Goal: Information Seeking & Learning: Learn about a topic

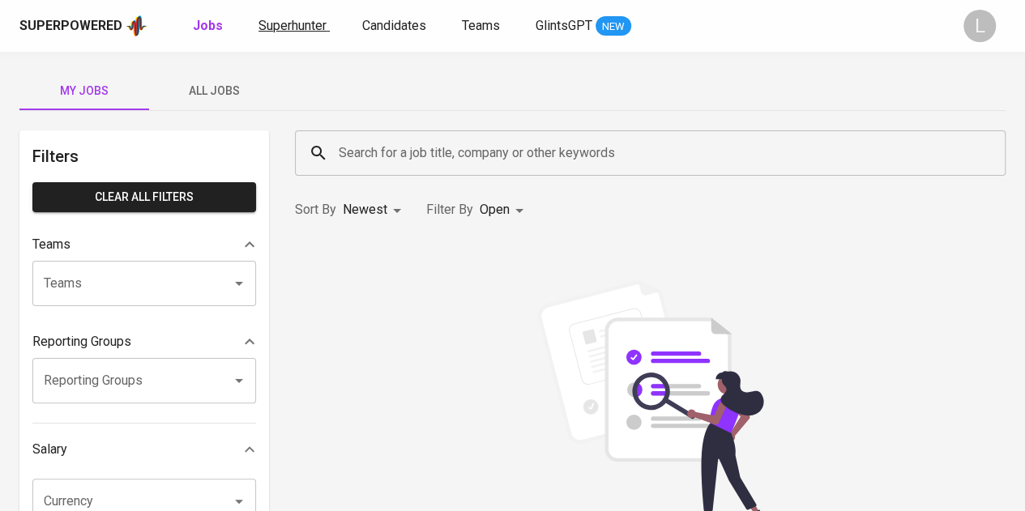
click at [288, 27] on span "Superhunter" at bounding box center [292, 25] width 68 height 15
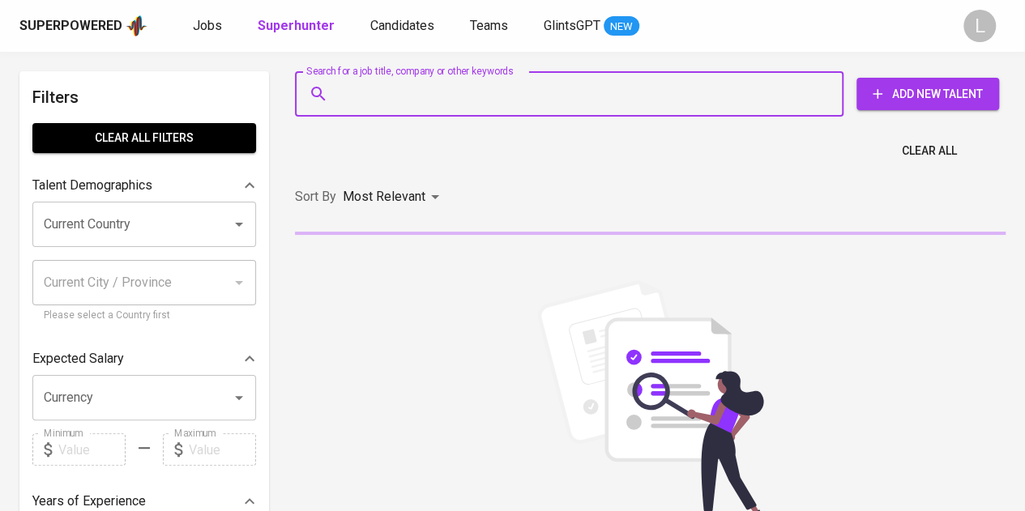
click at [442, 96] on input "Search for a job title, company or other keywords" at bounding box center [573, 94] width 477 height 31
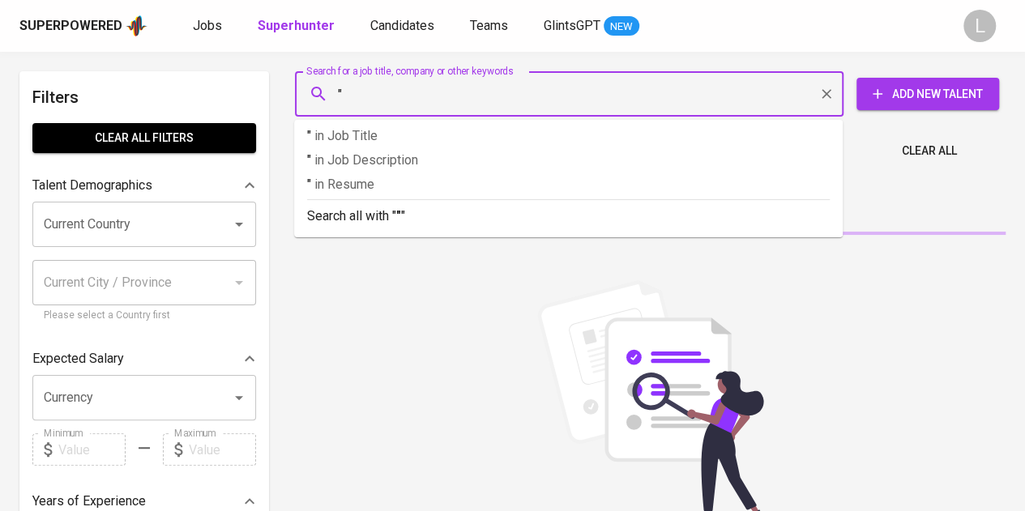
paste input "[PERSON_NAME] Kirana [PERSON_NAME]"
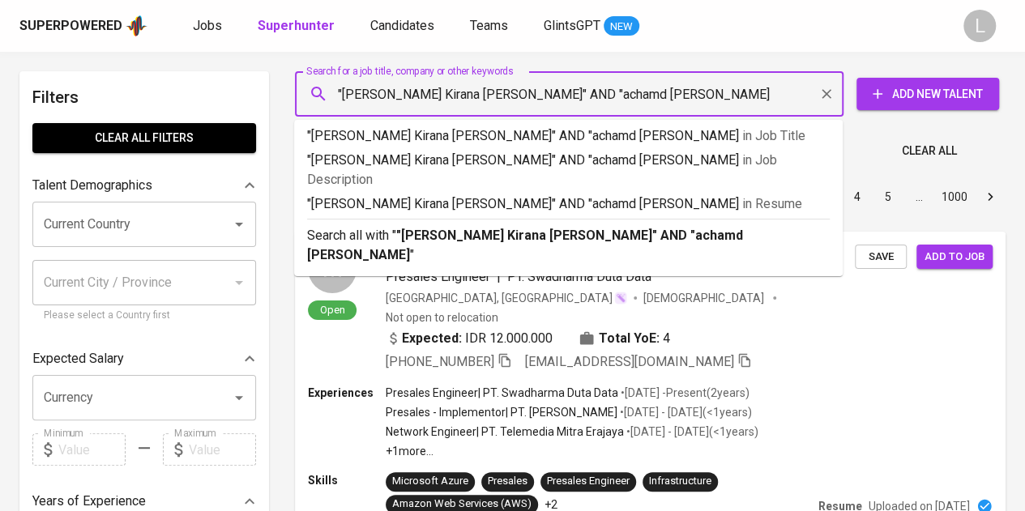
click at [527, 93] on input ""[PERSON_NAME] Kirana [PERSON_NAME]" AND "achamd [PERSON_NAME]" at bounding box center [573, 94] width 477 height 31
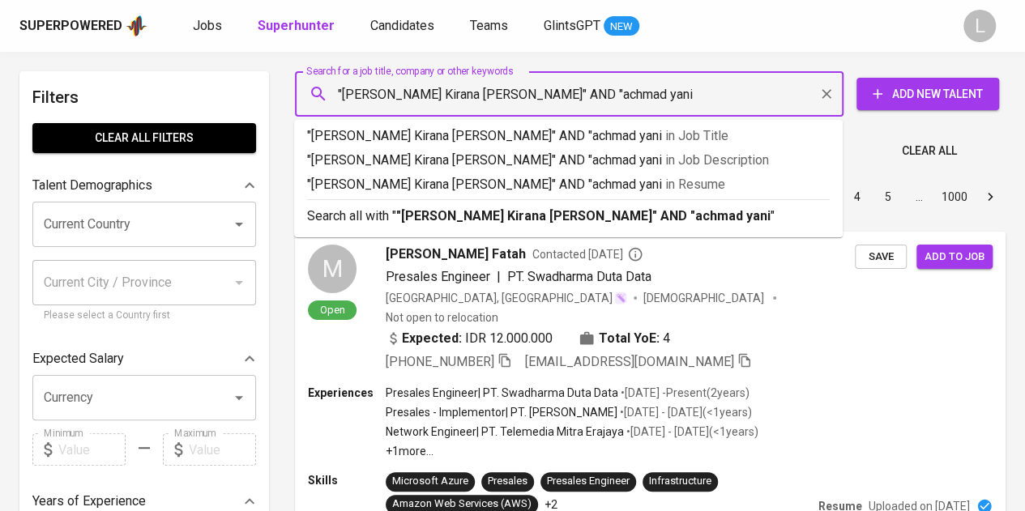
click at [601, 92] on input ""[PERSON_NAME] Kirana [PERSON_NAME]" AND "achmad yani" at bounding box center [573, 94] width 477 height 31
type input ""[PERSON_NAME] Kirana [PERSON_NAME]" AND "achmad yani""
click at [578, 212] on b ""[PERSON_NAME] Kirana [PERSON_NAME]" AND "achmad yani"" at bounding box center [585, 215] width 379 height 15
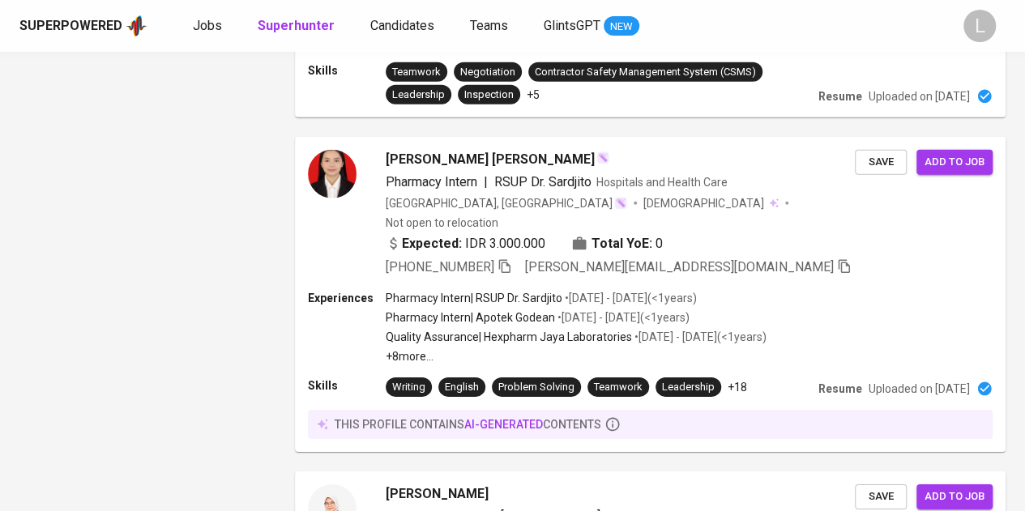
scroll to position [2839, 0]
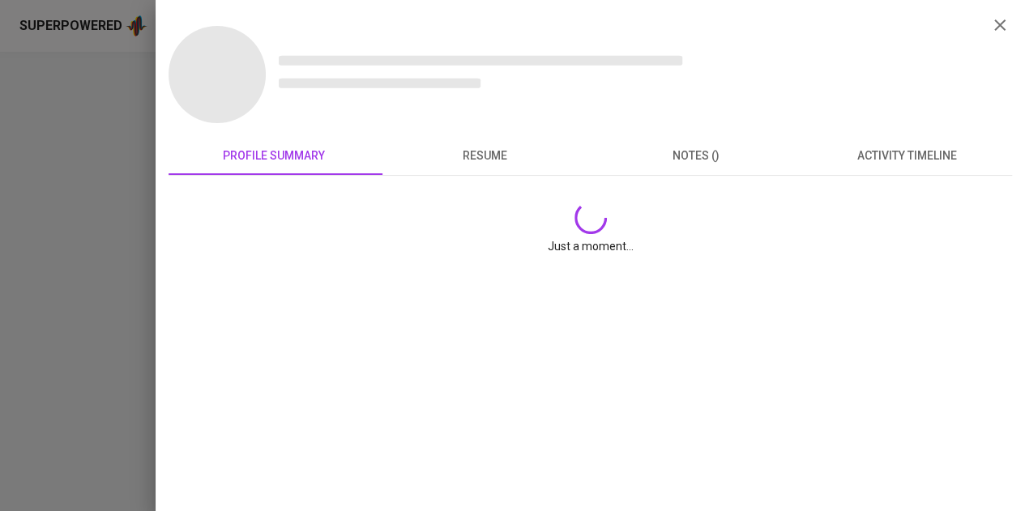
click at [160, 129] on div "profile summary resume notes () activity timeline Just a moment..." at bounding box center [590, 255] width 869 height 511
click at [126, 109] on div at bounding box center [512, 255] width 1025 height 511
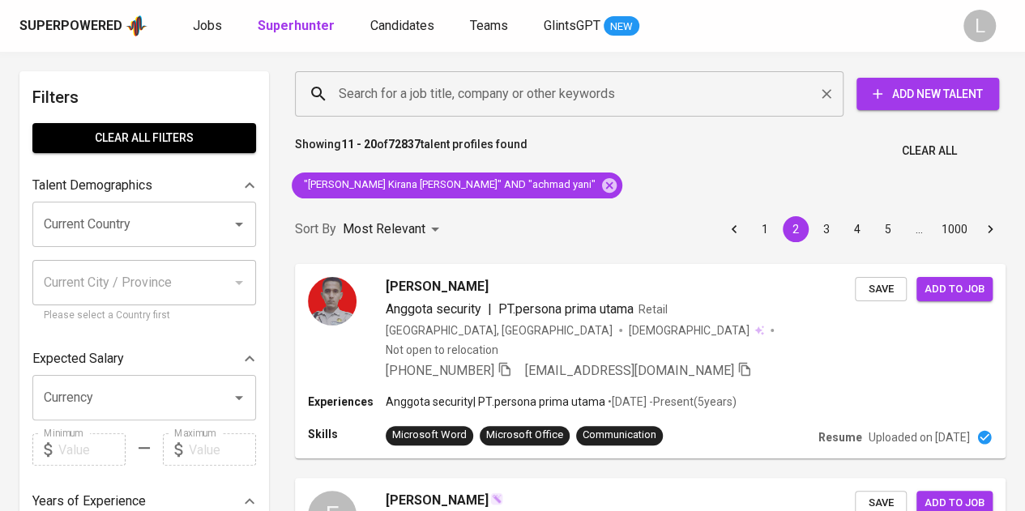
click at [428, 98] on input "Search for a job title, company or other keywords" at bounding box center [573, 94] width 477 height 31
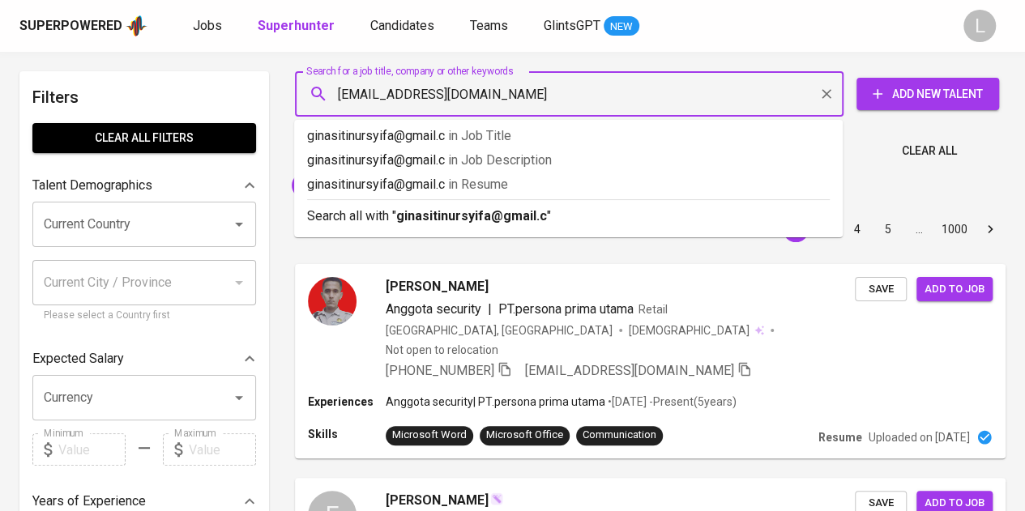
type input "ginasitinursyifa@gmail.com"
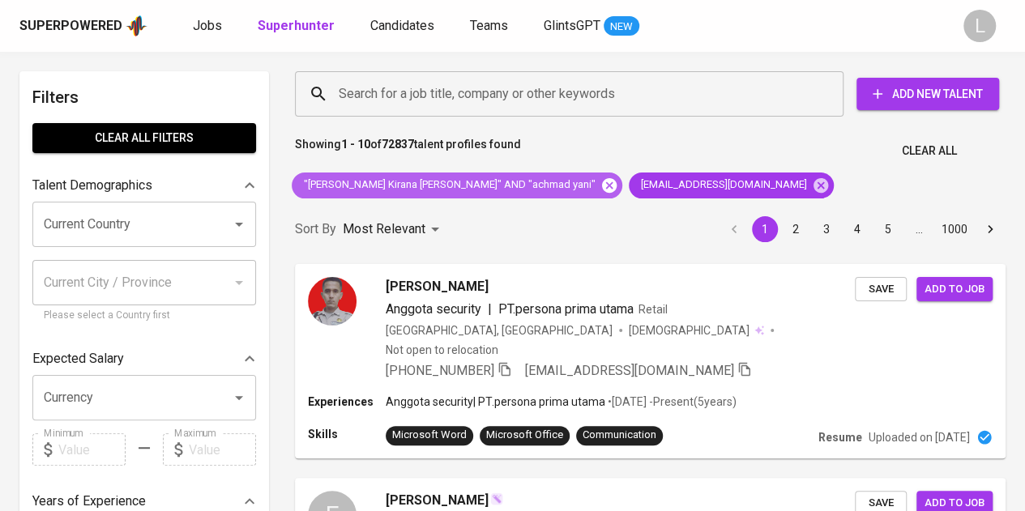
click at [602, 181] on icon at bounding box center [609, 184] width 15 height 15
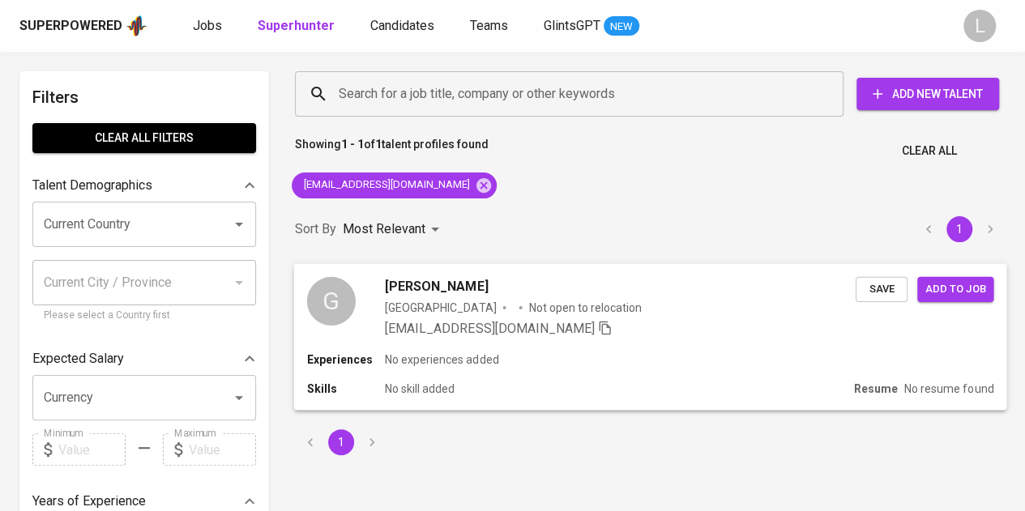
click at [416, 292] on span "Gina Siti Nursyfa" at bounding box center [436, 285] width 103 height 19
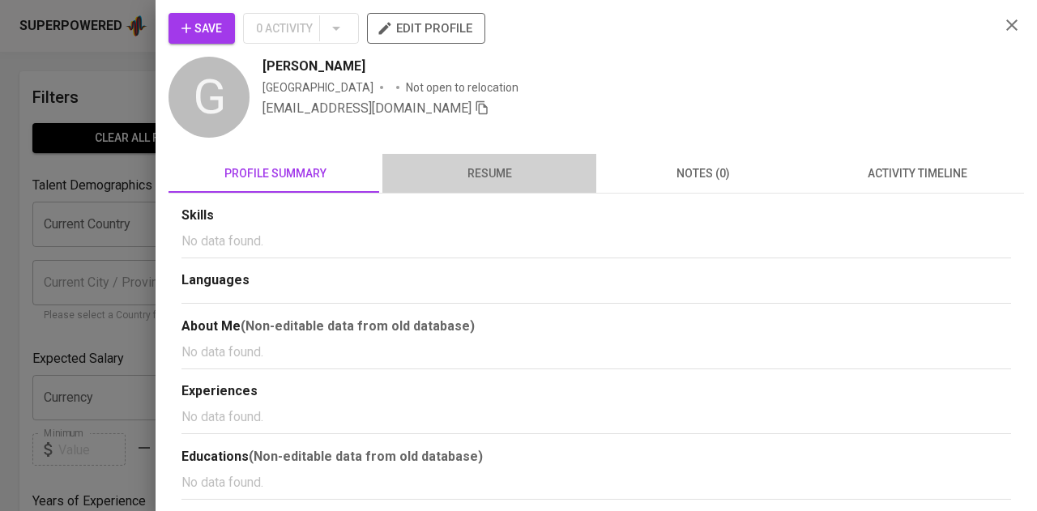
click at [496, 156] on button "resume" at bounding box center [489, 173] width 214 height 39
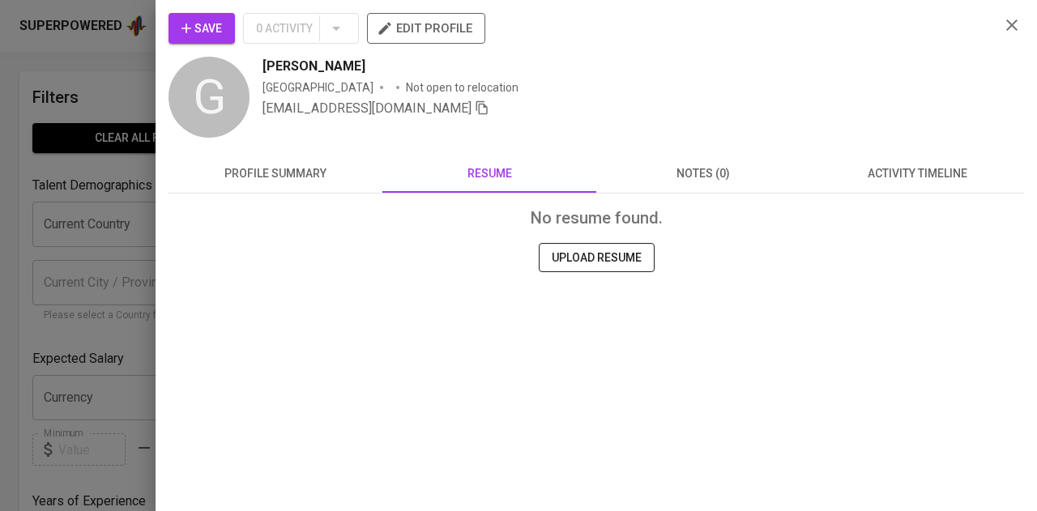
click at [77, 132] on div at bounding box center [518, 255] width 1037 height 511
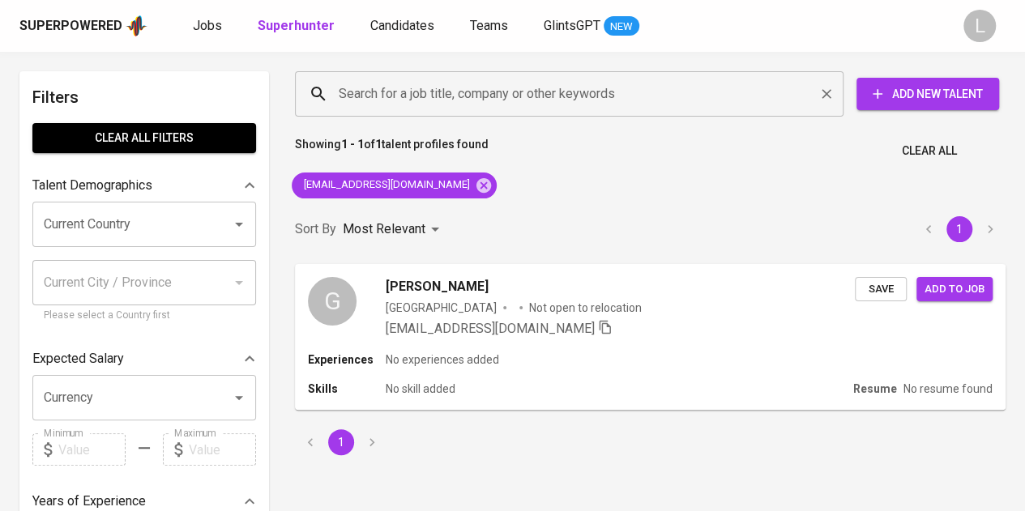
click at [411, 101] on input "Search for a job title, company or other keywords" at bounding box center [573, 94] width 477 height 31
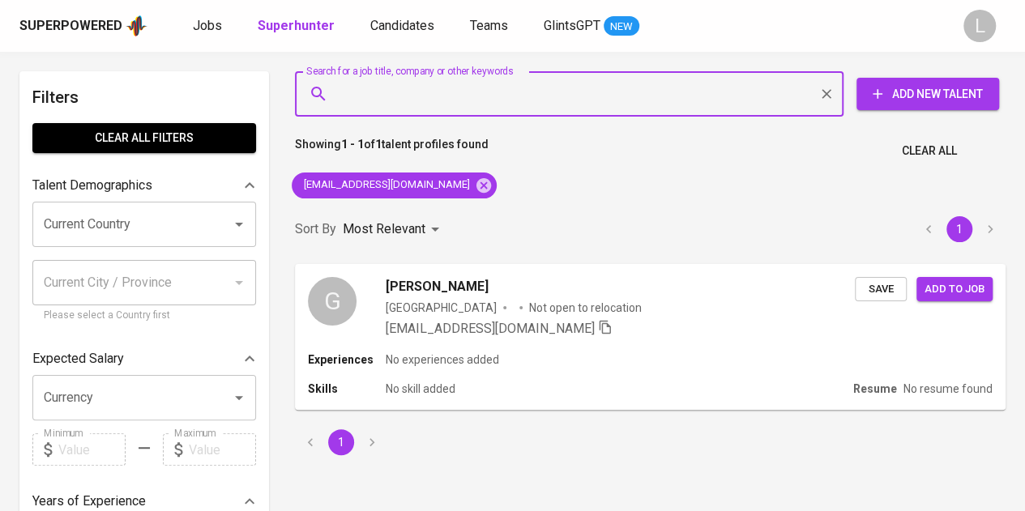
paste input "shinta.yanirma@gmail.com"
type input "shinta.yanirma@gmail.com"
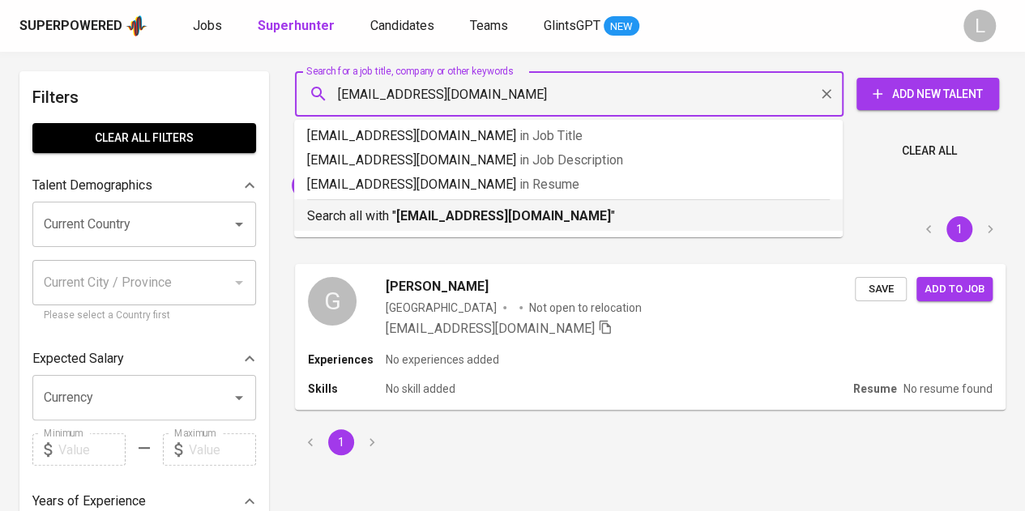
click at [472, 224] on b "shinta.yanirma@gmail.com" at bounding box center [503, 215] width 215 height 15
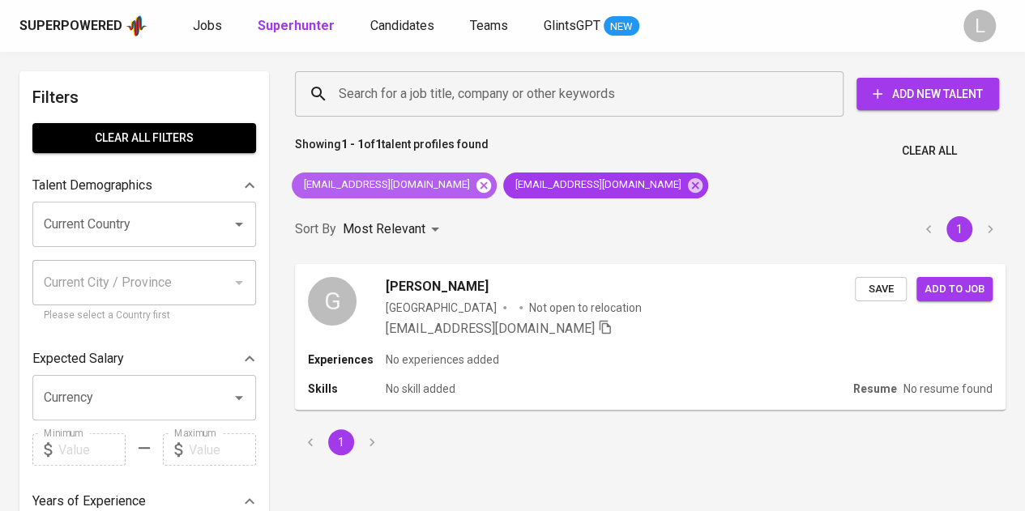
click at [476, 181] on icon at bounding box center [483, 184] width 15 height 15
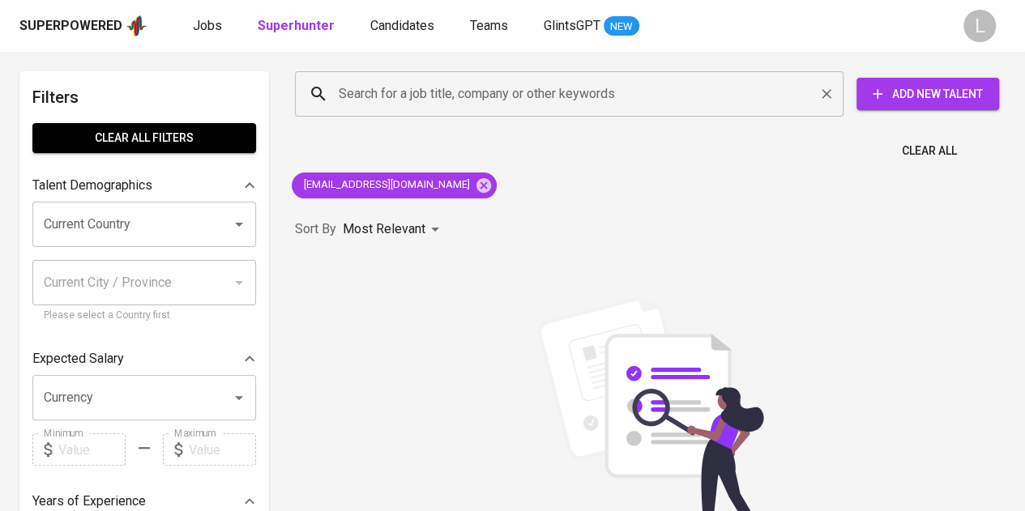
click at [580, 93] on input "Search for a job title, company or other keywords" at bounding box center [573, 94] width 477 height 31
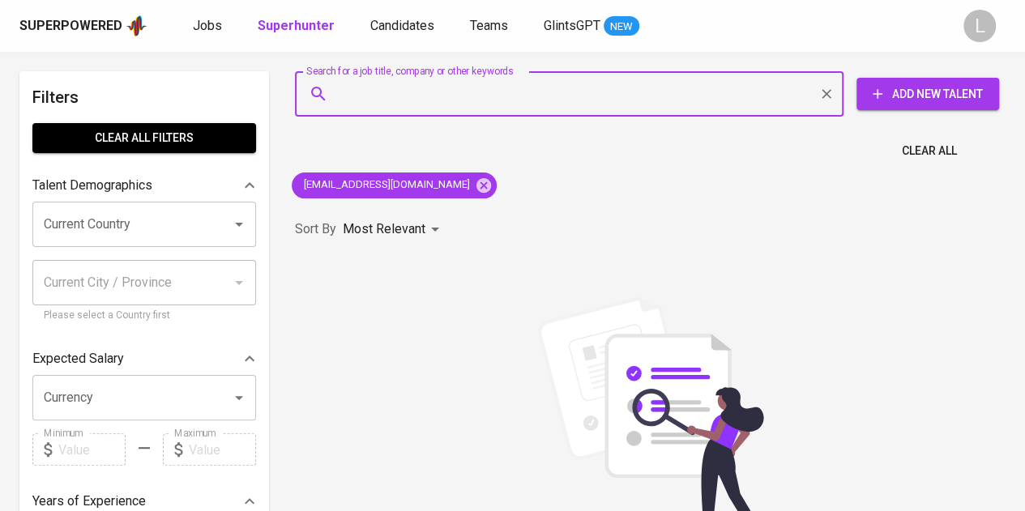
paste input "muhfabdillah@gmail.com"
type input "muhfabdillah@gmail.com"
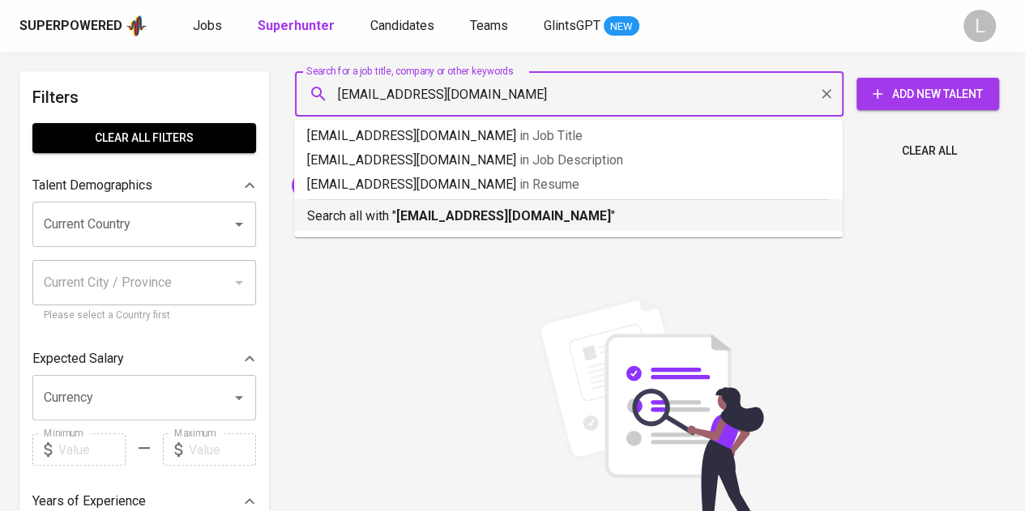
click at [553, 212] on p "Search all with " muhfabdillah@gmail.com "" at bounding box center [568, 216] width 523 height 19
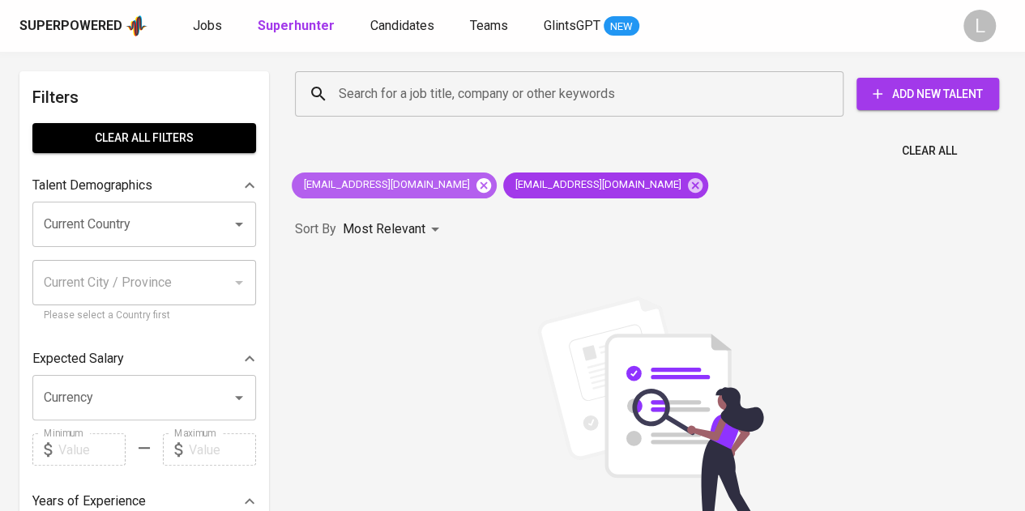
click at [476, 179] on icon at bounding box center [483, 184] width 15 height 15
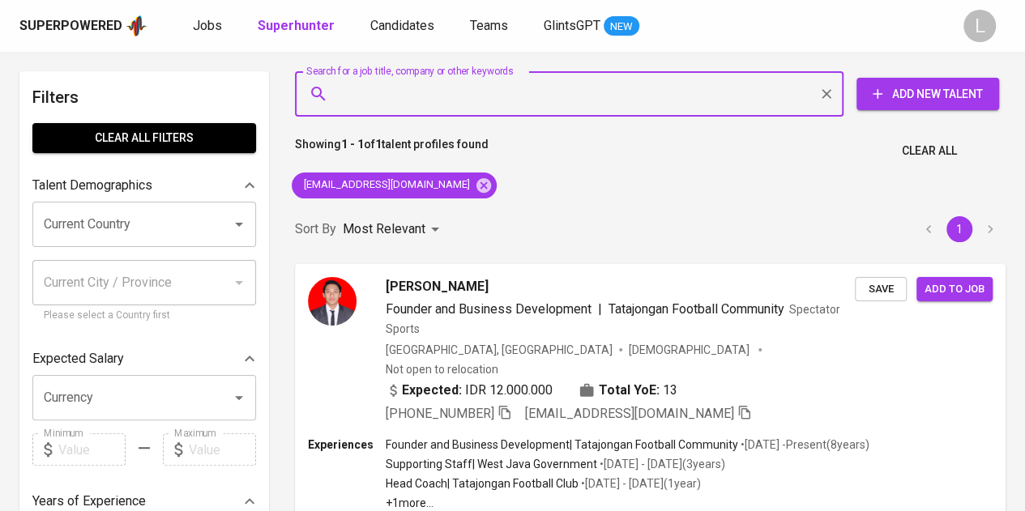
click at [462, 94] on input "Search for a job title, company or other keywords" at bounding box center [573, 94] width 477 height 31
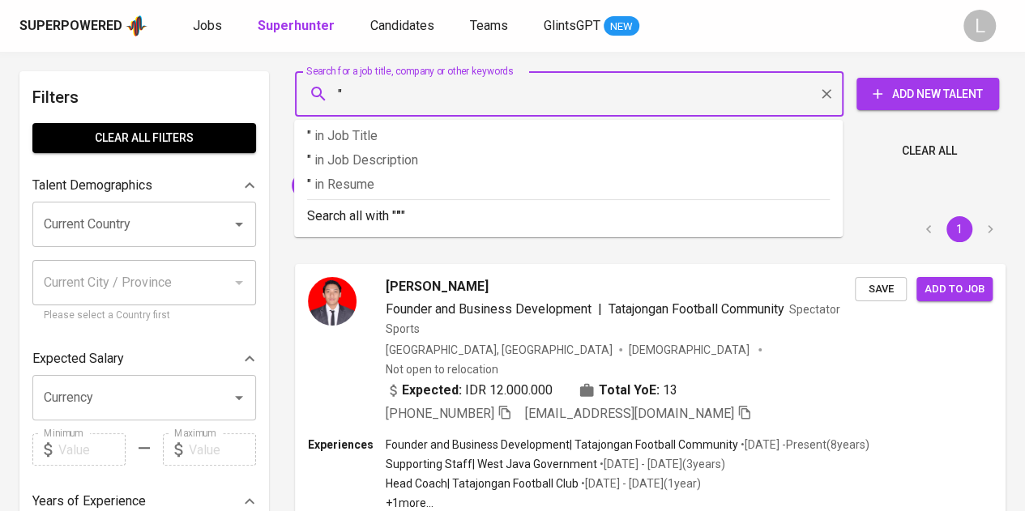
paste input "Vira Gusmaya"
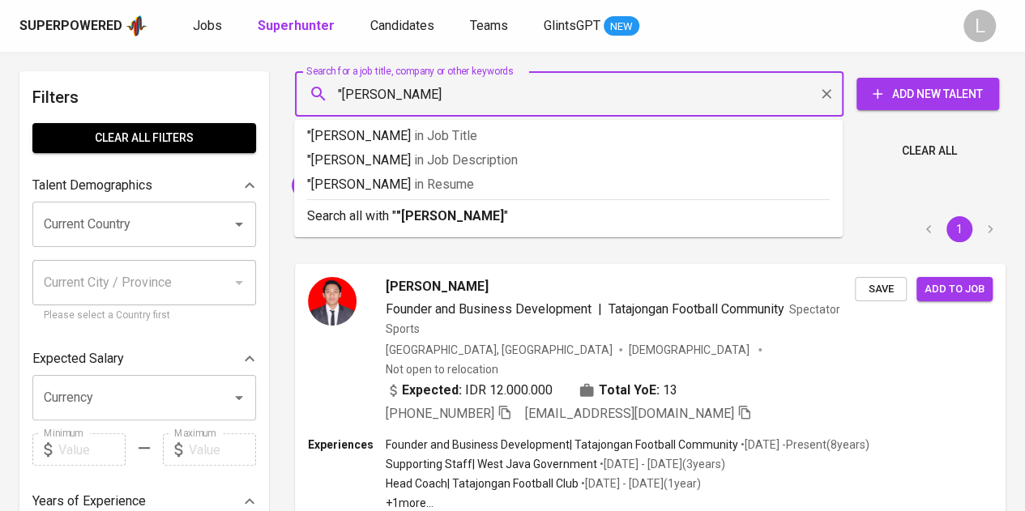
type input ""Vira Gusmaya""
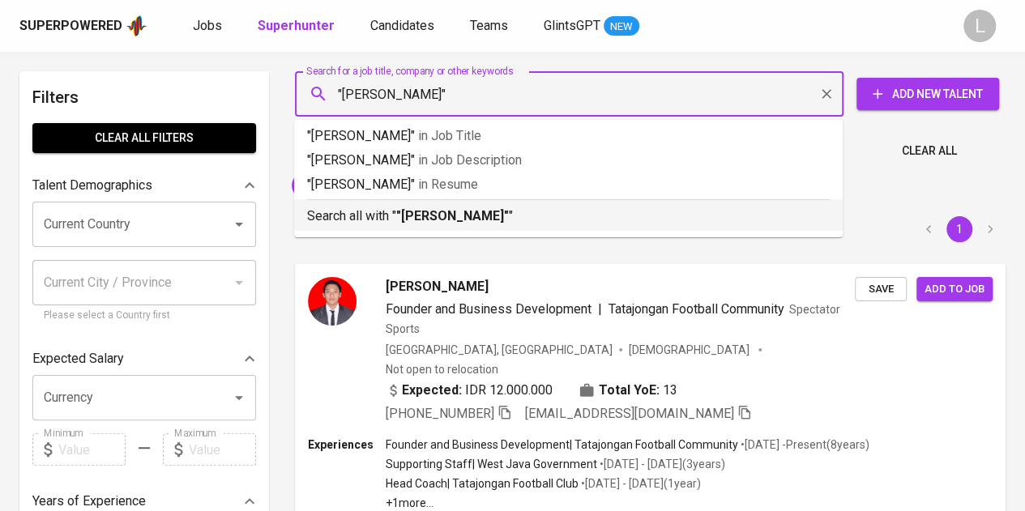
click at [467, 205] on div "Search all with " "Vira Gusmaya" "" at bounding box center [568, 212] width 523 height 27
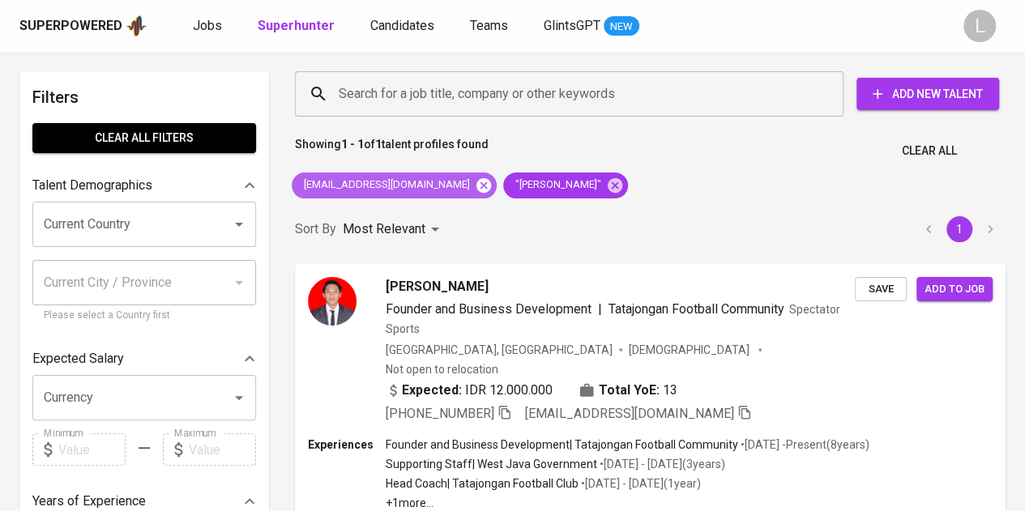
click at [475, 186] on icon at bounding box center [484, 186] width 18 height 18
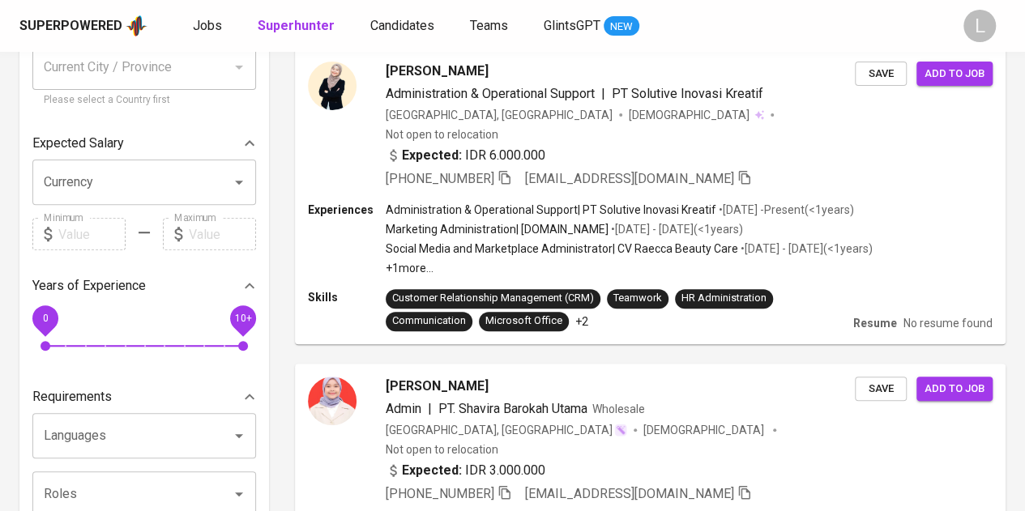
scroll to position [217, 0]
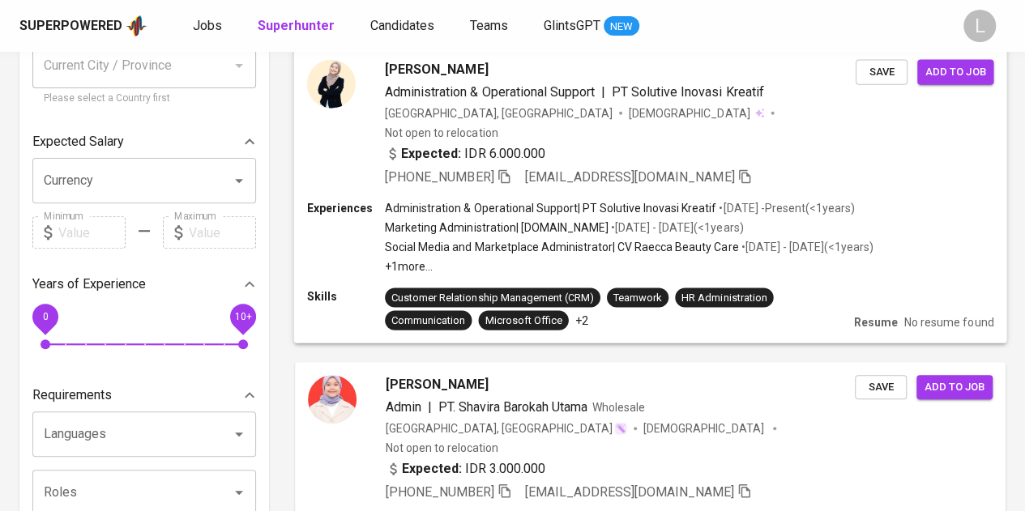
click at [429, 64] on span "Vira Gusmaya" at bounding box center [436, 68] width 103 height 19
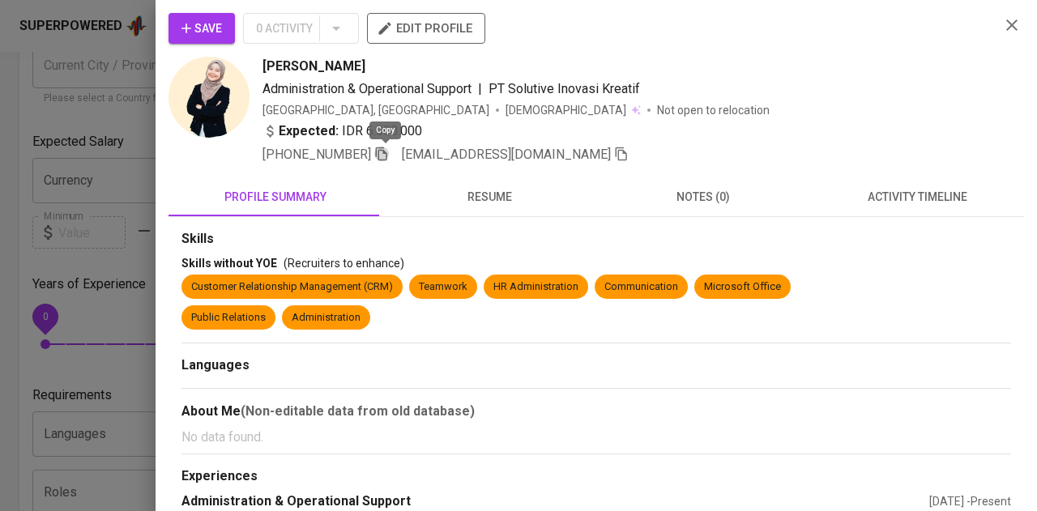
click at [389, 150] on icon "button" at bounding box center [381, 154] width 15 height 15
click at [134, 106] on div at bounding box center [518, 255] width 1037 height 511
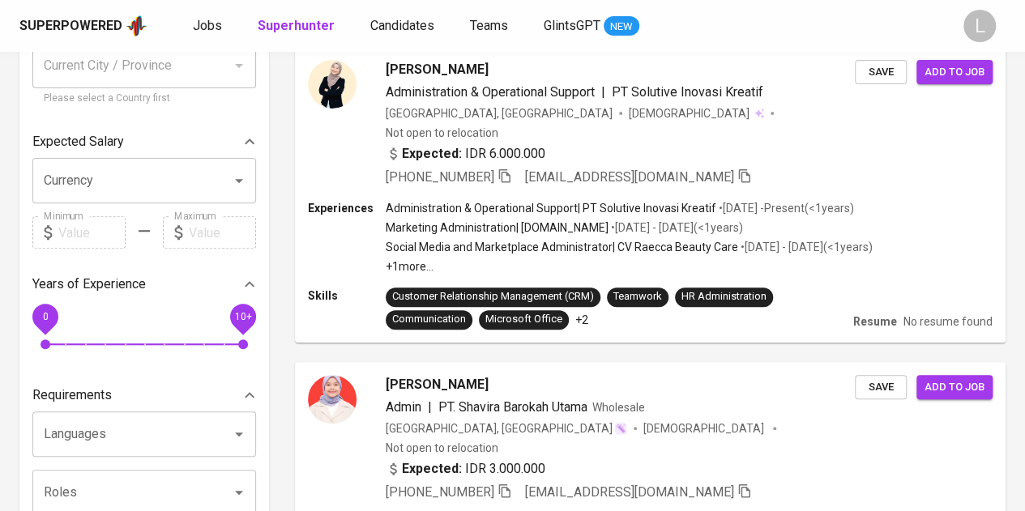
scroll to position [0, 0]
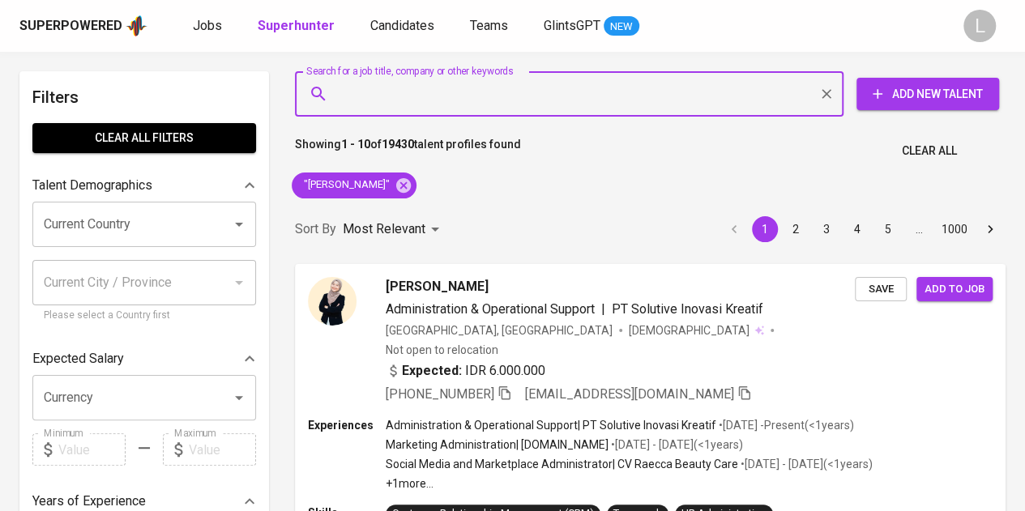
paste input "restikhairunnisa@gmail.com"
type input "restikhairunnisa@gmail.com"
click at [536, 101] on input "restikhairunnisa@gmail.com" at bounding box center [573, 94] width 477 height 31
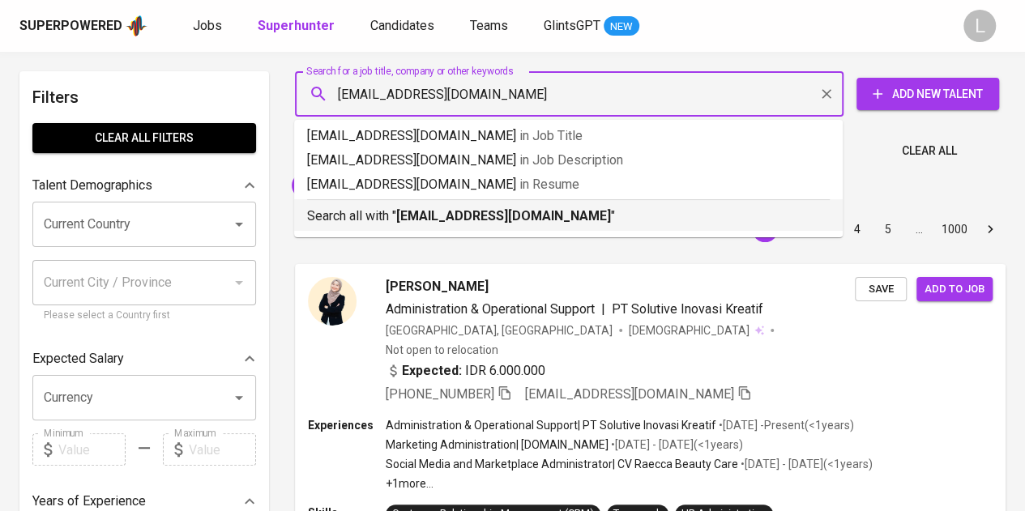
click at [503, 211] on b "restikhairunnisa@gmail.com" at bounding box center [503, 215] width 215 height 15
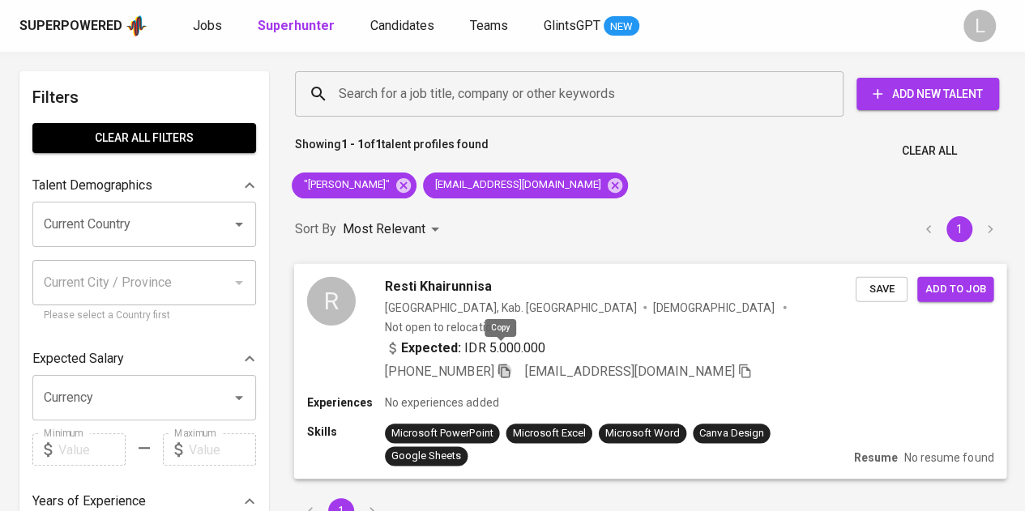
click at [498, 363] on icon "button" at bounding box center [504, 370] width 15 height 15
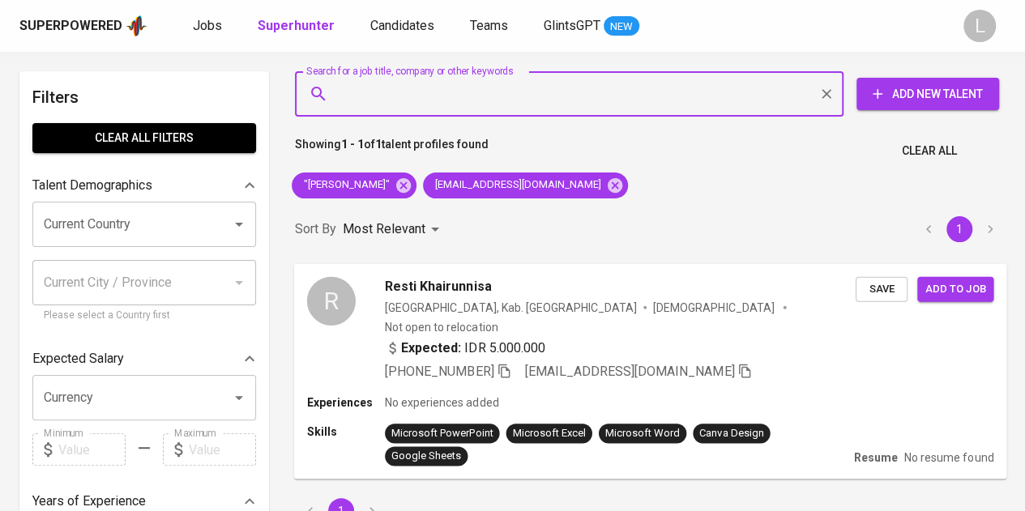
click at [522, 86] on input "Search for a job title, company or other keywords" at bounding box center [573, 94] width 477 height 31
paste input "azlan.indra@gmail.com"
type input "azlan.indra@gmail.com"
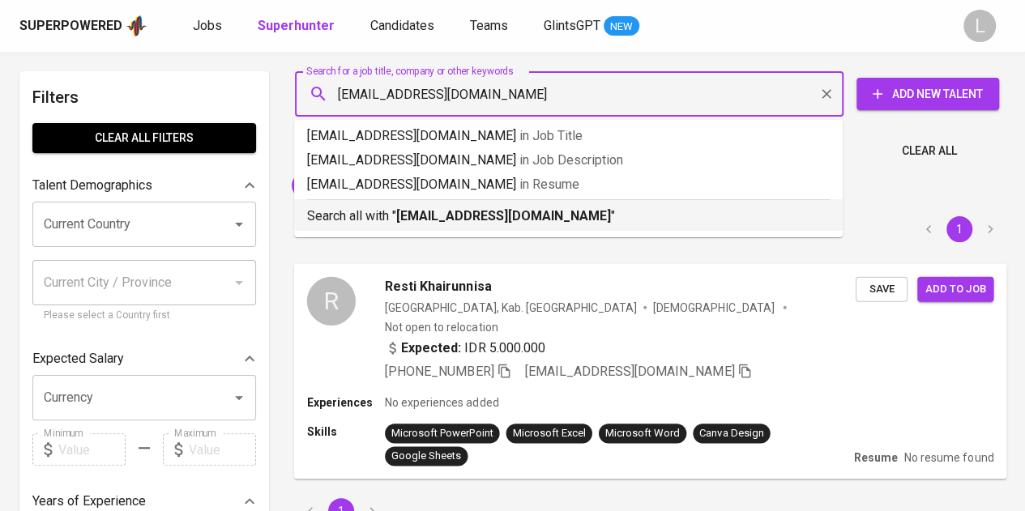
click at [488, 212] on b "azlan.indra@gmail.com" at bounding box center [503, 215] width 215 height 15
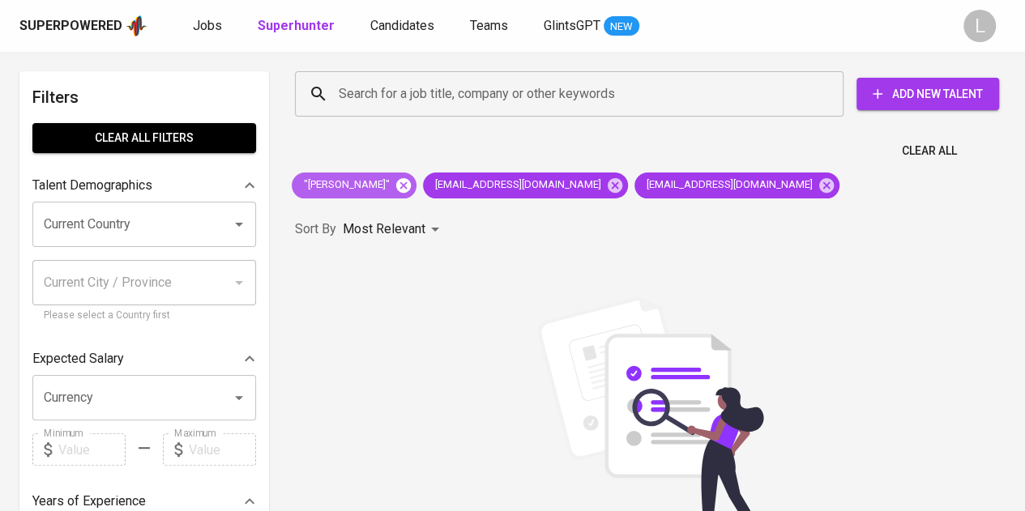
click at [396, 182] on icon at bounding box center [403, 184] width 15 height 15
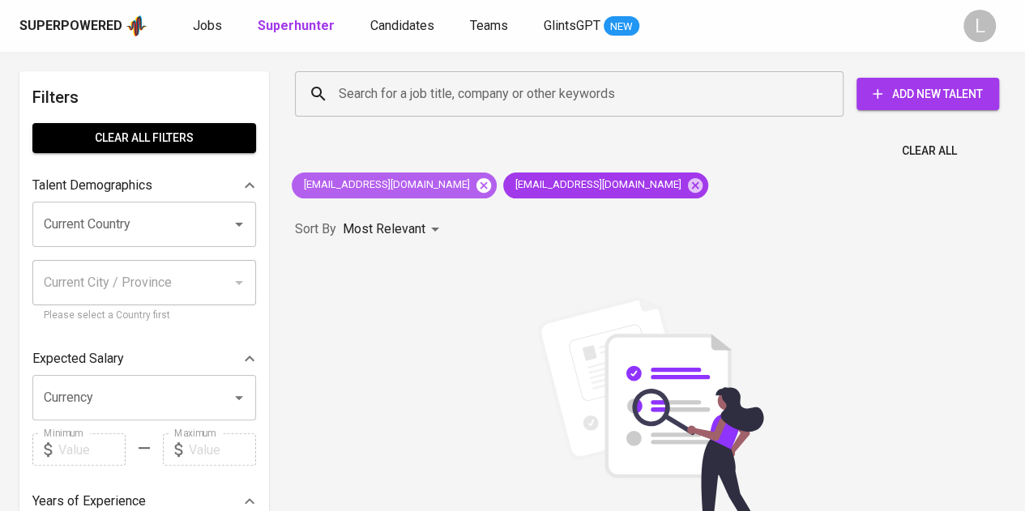
click at [476, 180] on icon at bounding box center [483, 184] width 15 height 15
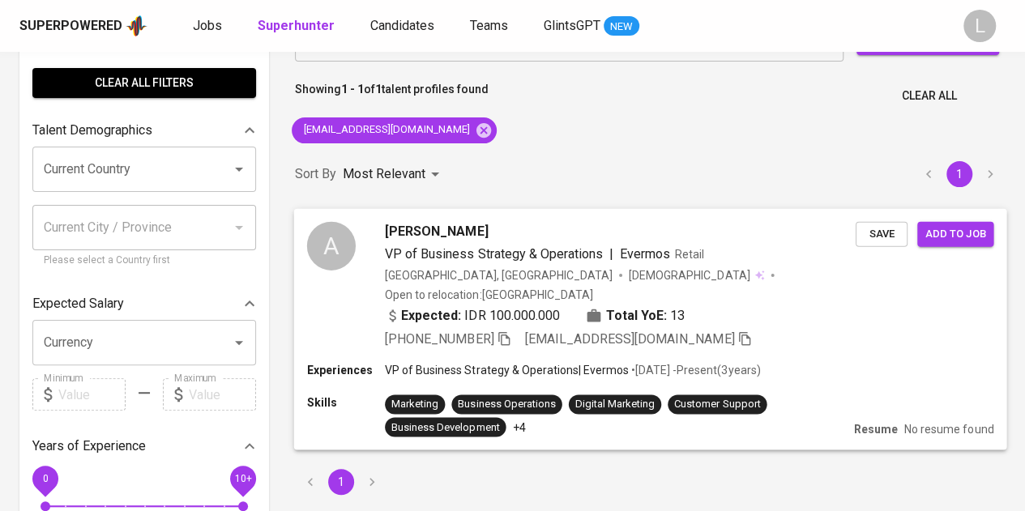
scroll to position [81, 0]
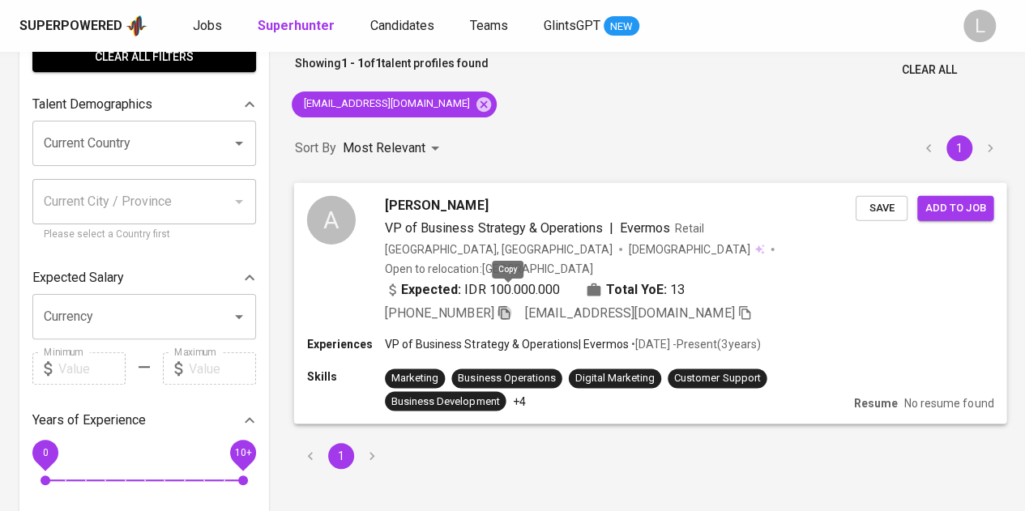
click at [504, 305] on icon "button" at bounding box center [504, 312] width 15 height 15
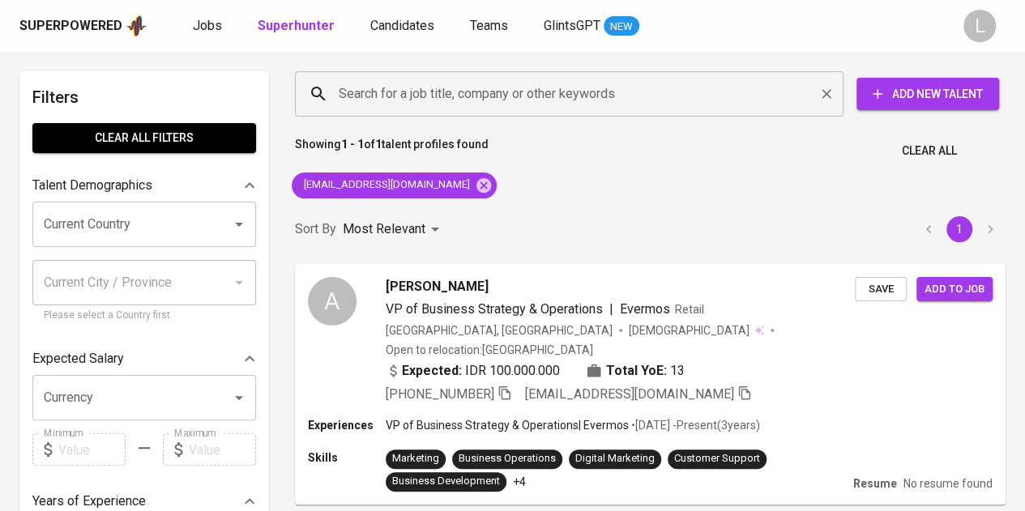
click at [499, 109] on div "Search for a job title, company or other keywords" at bounding box center [569, 93] width 548 height 45
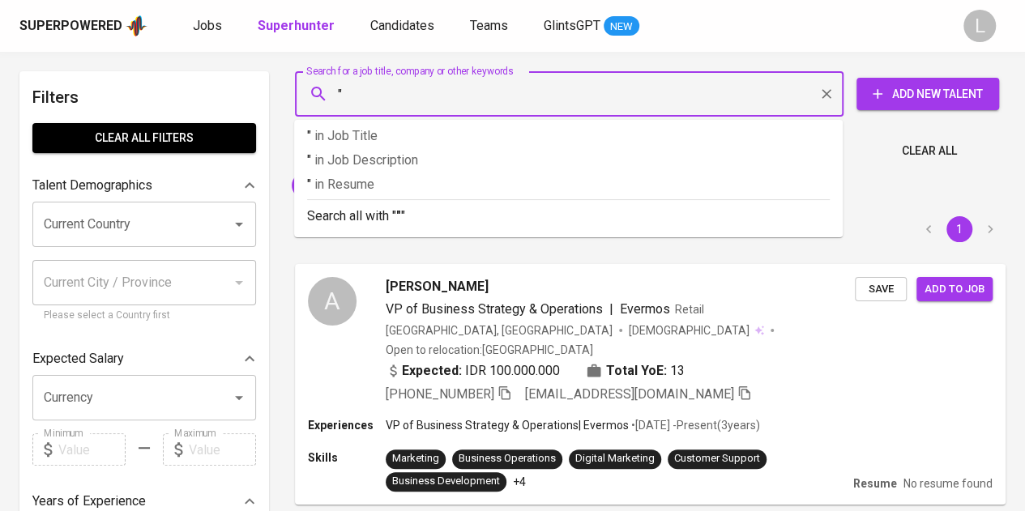
paste input "dini nur azizah"
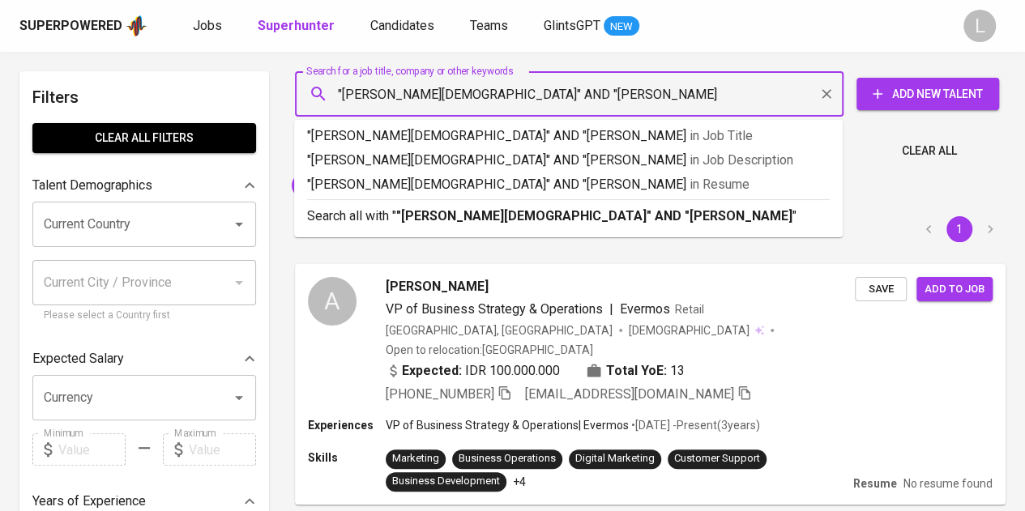
type input ""dini nur azizah" AND "al ghifari""
click at [554, 217] on b ""dini nur azizah" AND "al ghifari"" at bounding box center [596, 215] width 401 height 15
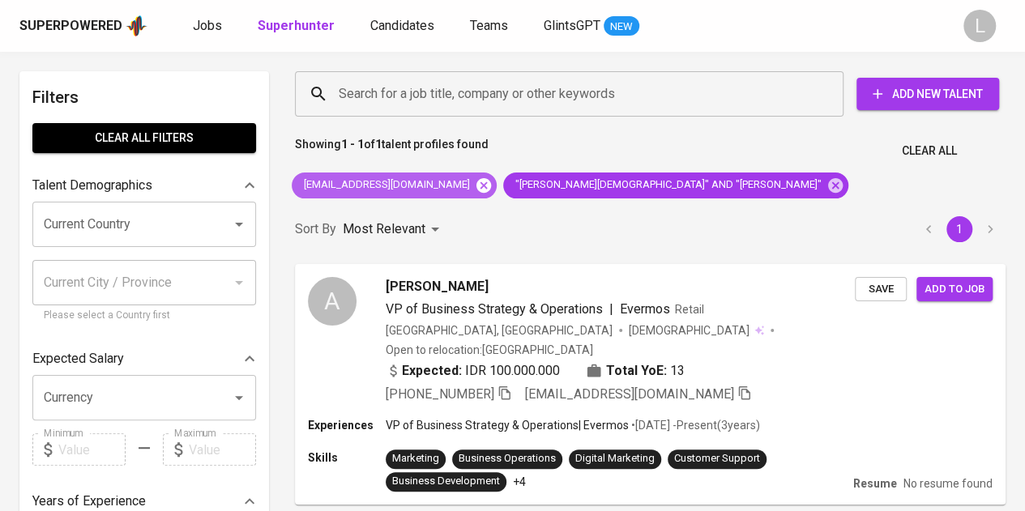
click at [475, 182] on icon at bounding box center [484, 186] width 18 height 18
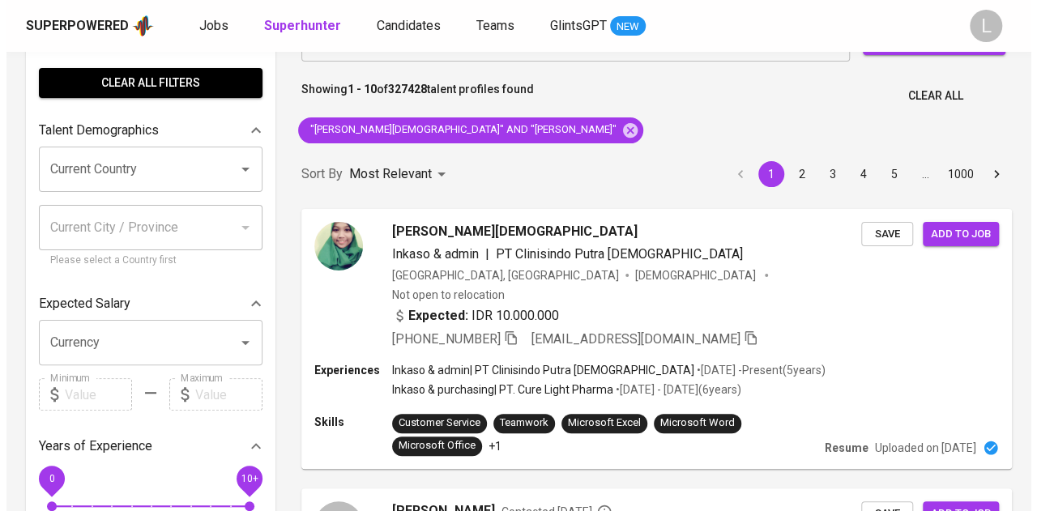
scroll to position [81, 0]
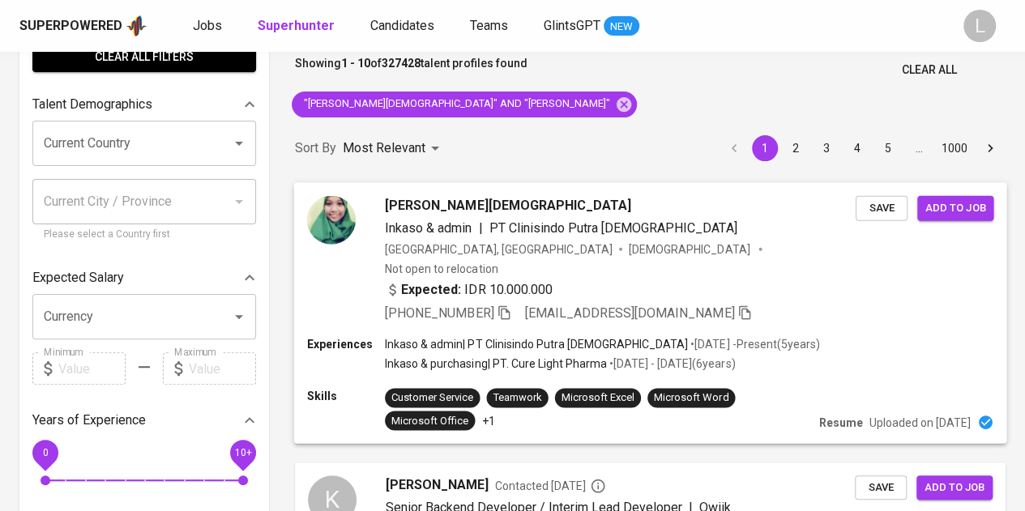
click at [442, 210] on span "dini nur azizah" at bounding box center [508, 204] width 246 height 19
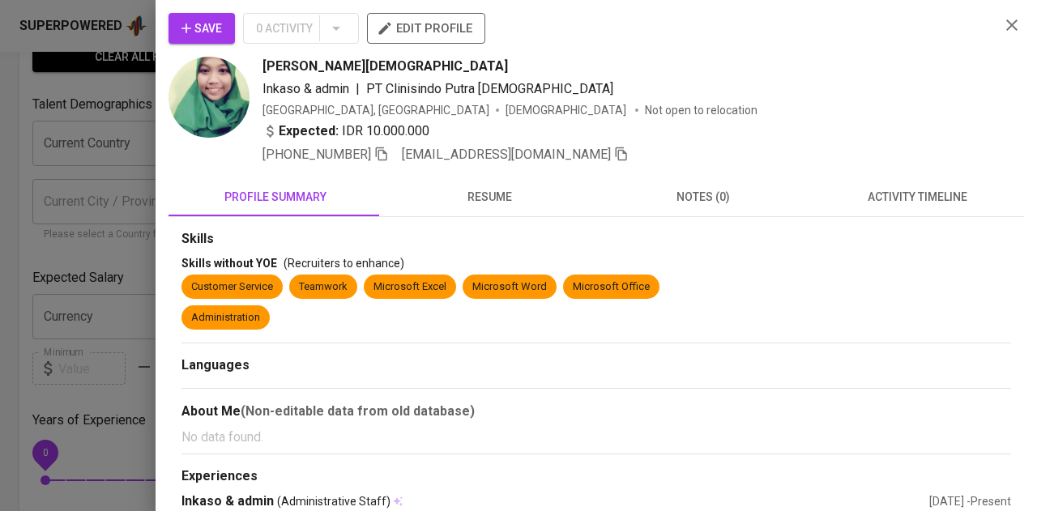
click at [464, 198] on span "resume" at bounding box center [489, 197] width 194 height 20
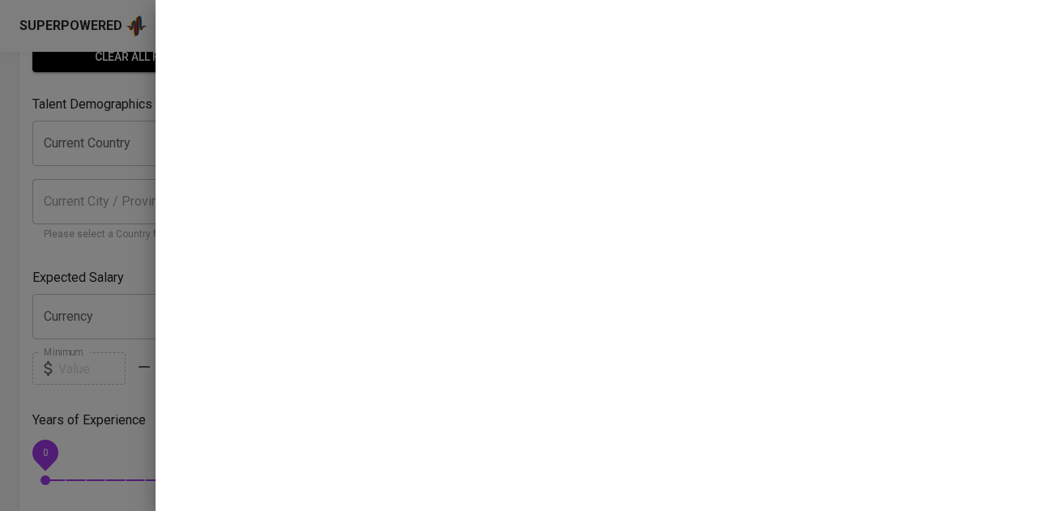
scroll to position [0, 0]
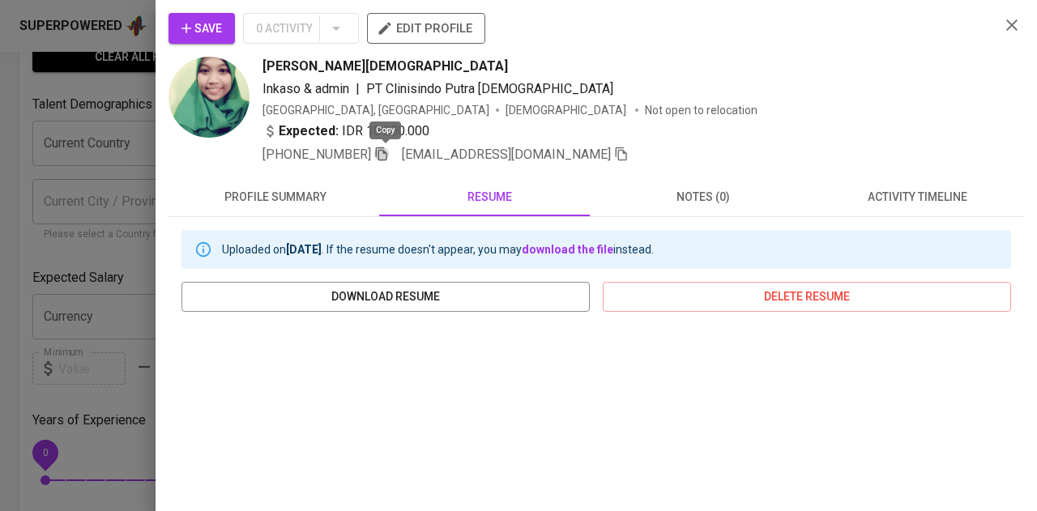
click at [387, 156] on icon "button" at bounding box center [381, 154] width 15 height 15
drag, startPoint x: 63, startPoint y: 205, endPoint x: 511, endPoint y: 201, distance: 448.0
click at [63, 204] on div at bounding box center [518, 255] width 1037 height 511
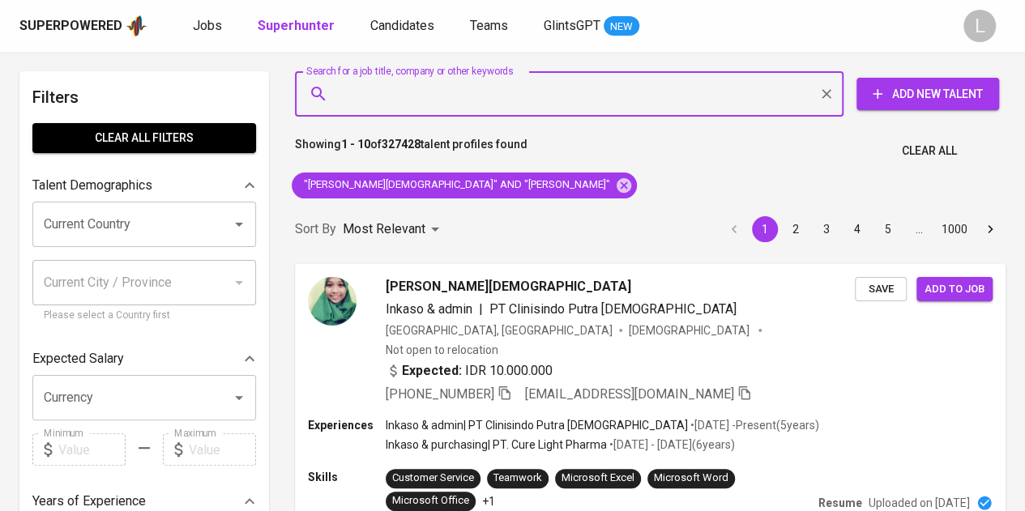
click at [531, 100] on input "Search for a job title, company or other keywords" at bounding box center [573, 94] width 477 height 31
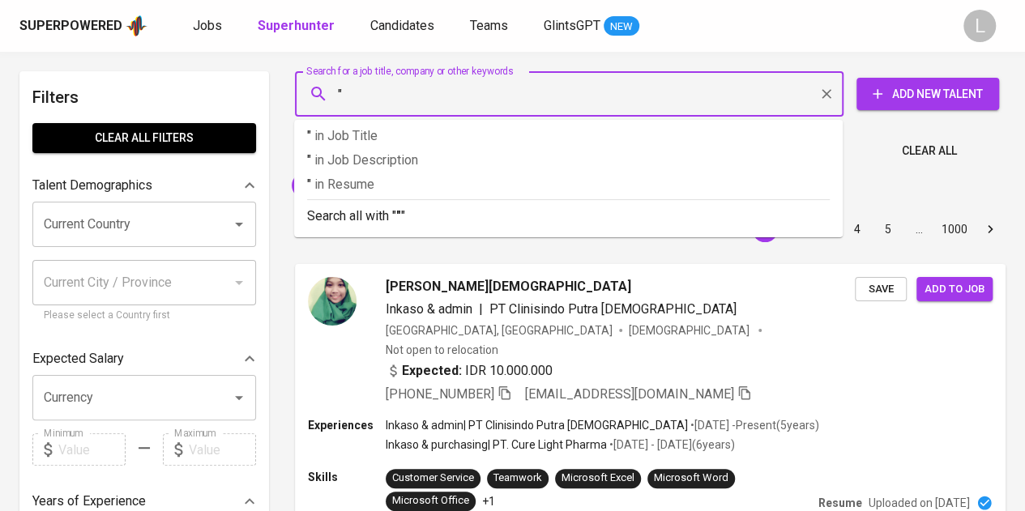
paste input "https://www.linkedin.com/posts/mery-susanti-402622342_lokerjakarta-lokerbandung…"
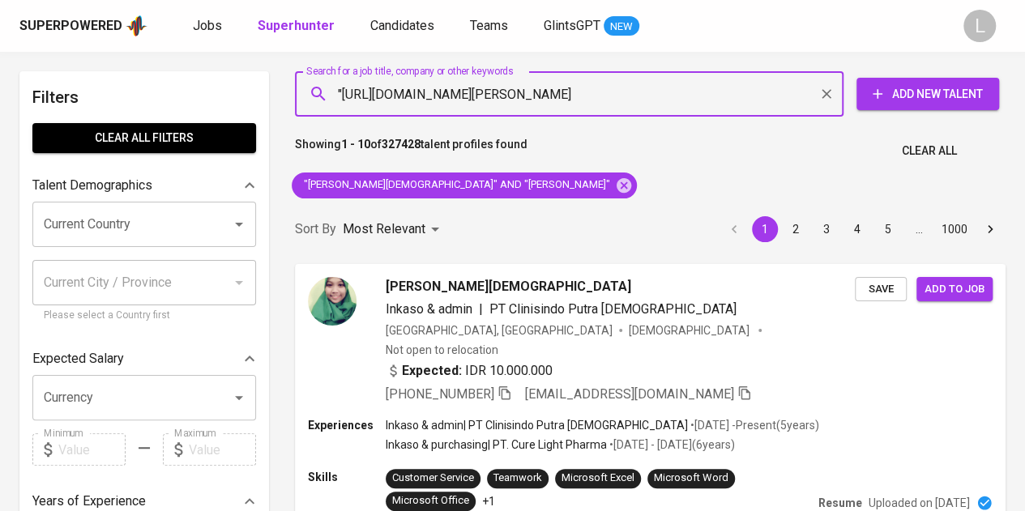
click at [415, 101] on input ""https://www.linkedin.com/posts/mery-susanti-402622342_lokerjakarta-lokerbandun…" at bounding box center [573, 94] width 477 height 31
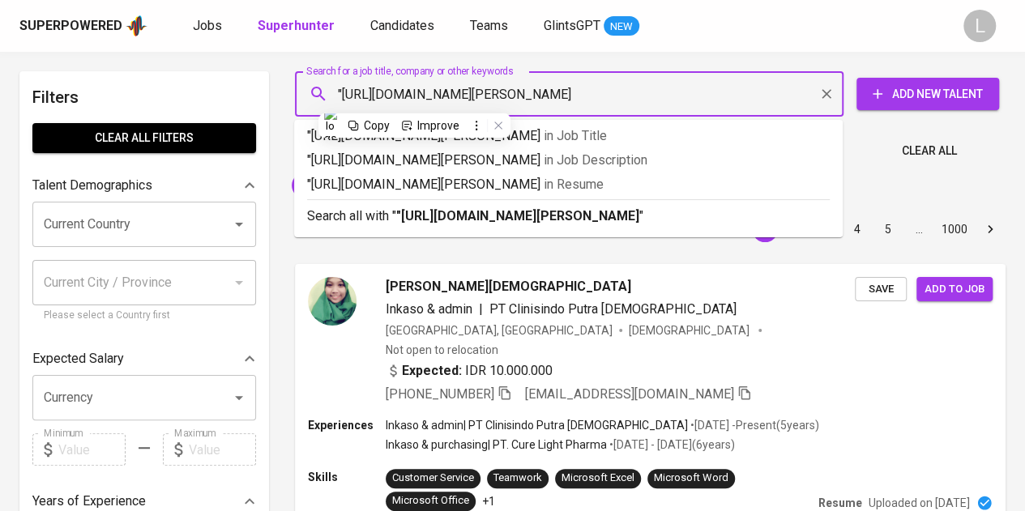
paste input "Mery Susanti"
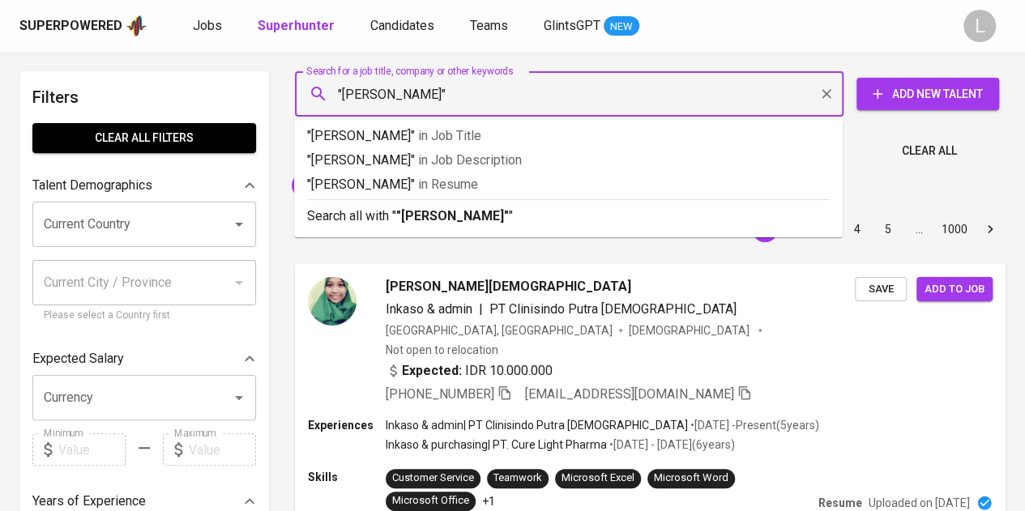
click at [429, 96] on input ""Mery Susanti"" at bounding box center [573, 94] width 477 height 31
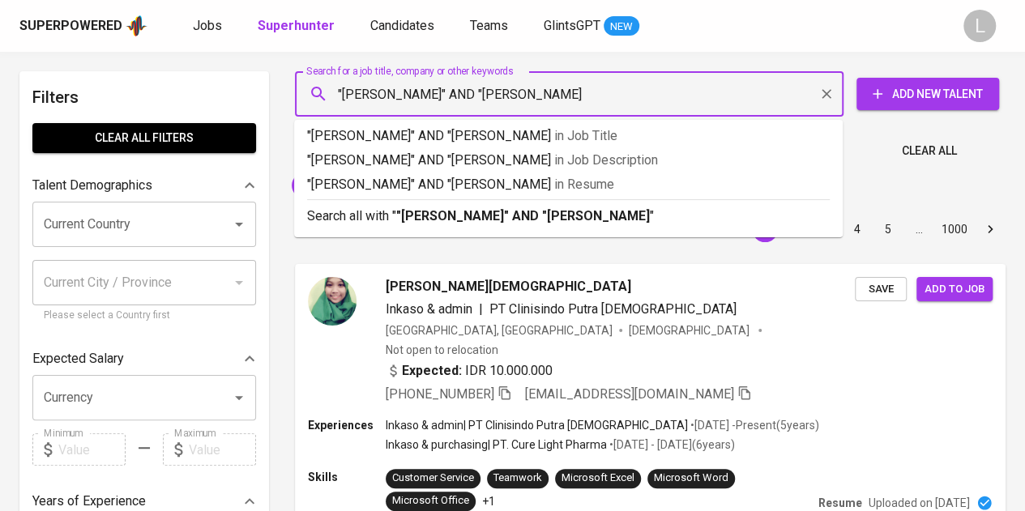
type input ""Mery Susanti" AND "tama jagakarsa""
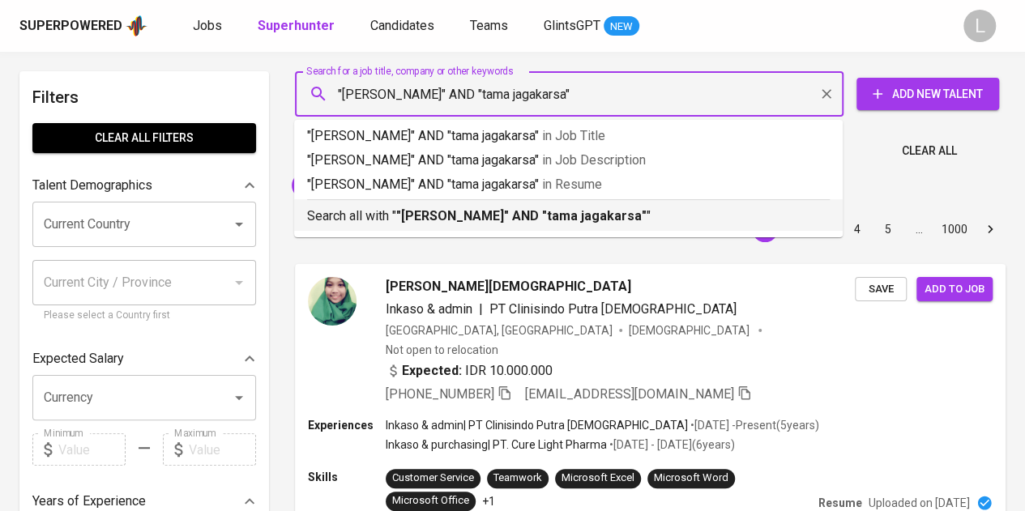
click at [412, 205] on div "Search all with " "Mery Susanti" AND "tama jagakarsa" "" at bounding box center [568, 212] width 523 height 27
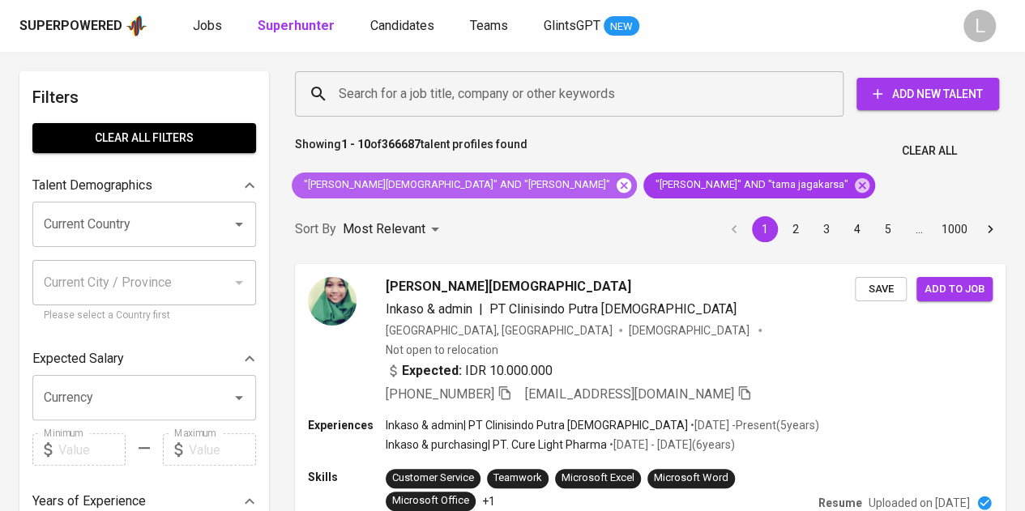
click at [617, 185] on icon at bounding box center [624, 184] width 15 height 15
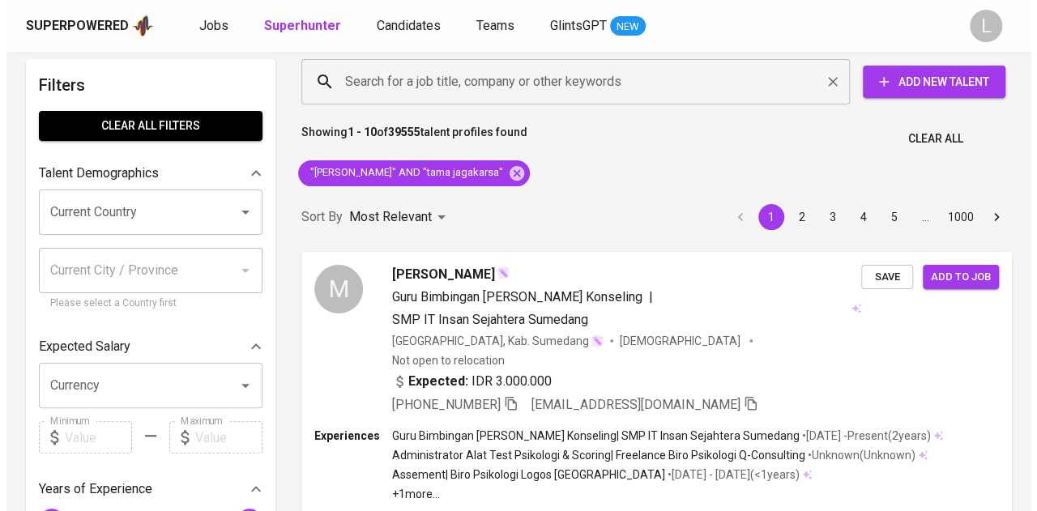
scroll to position [81, 0]
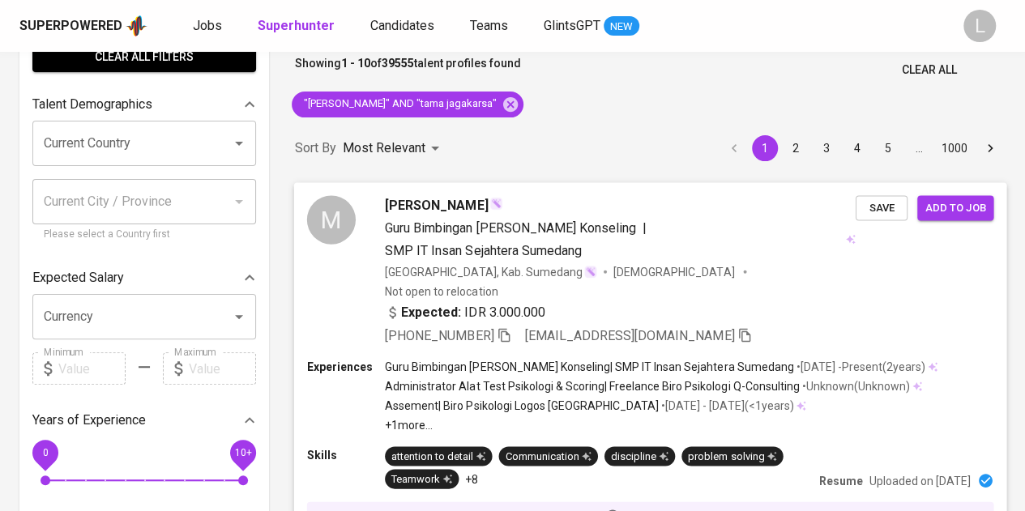
click at [444, 195] on span "Mery Susanti" at bounding box center [436, 204] width 103 height 19
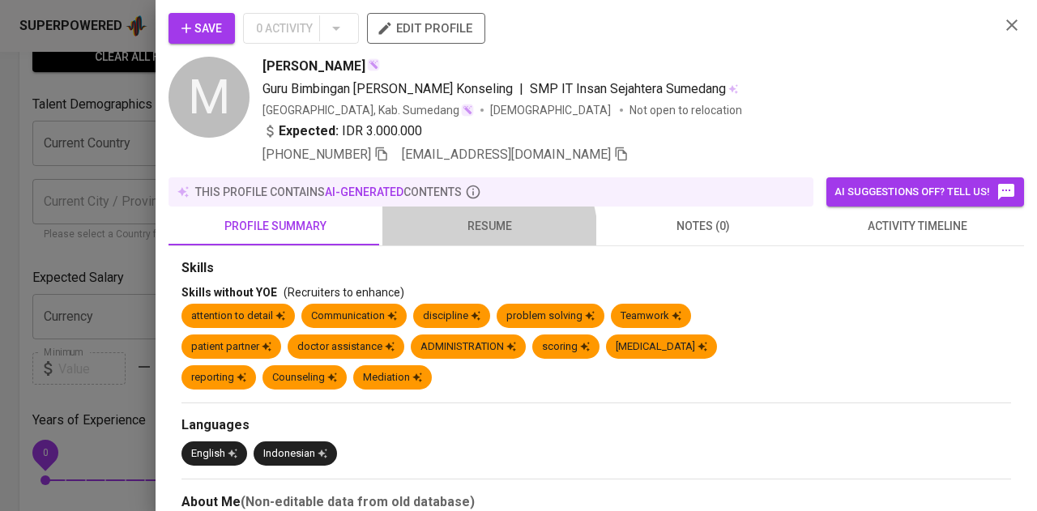
click at [472, 235] on span "resume" at bounding box center [489, 226] width 194 height 20
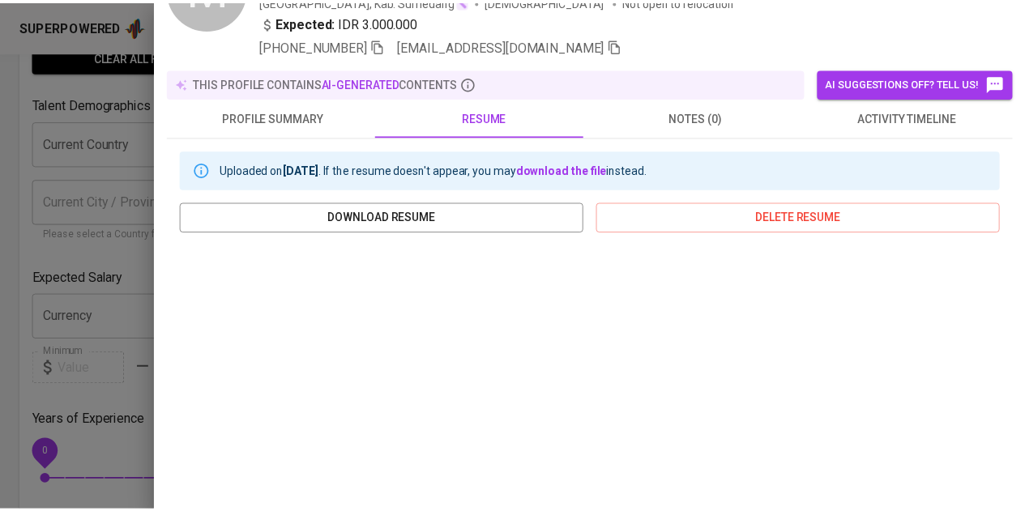
scroll to position [28, 0]
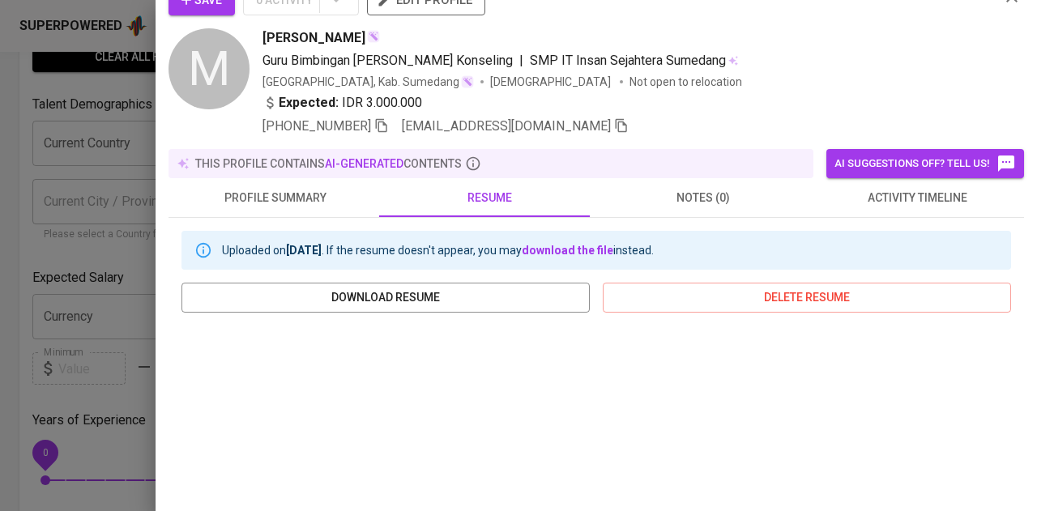
click at [382, 122] on icon "button" at bounding box center [381, 126] width 11 height 14
click at [115, 130] on div at bounding box center [518, 255] width 1037 height 511
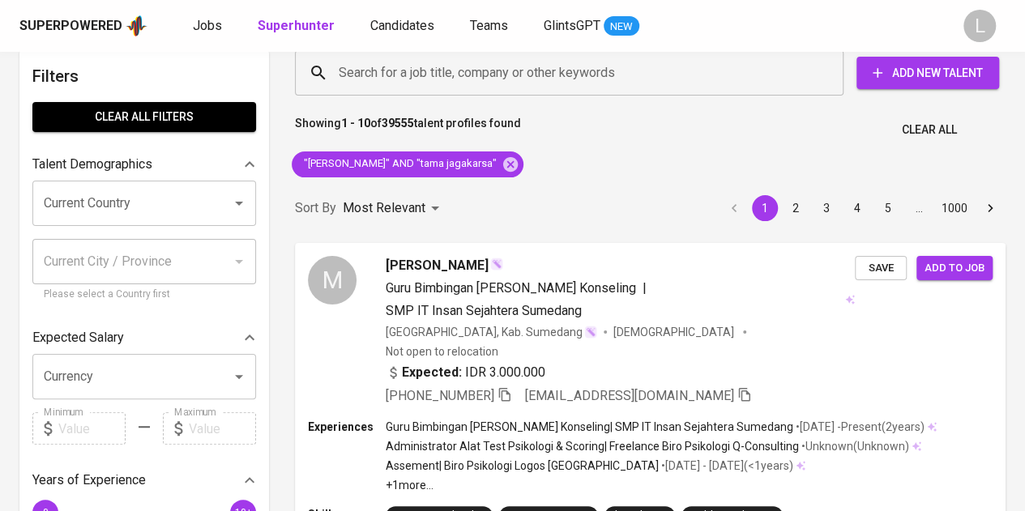
scroll to position [0, 0]
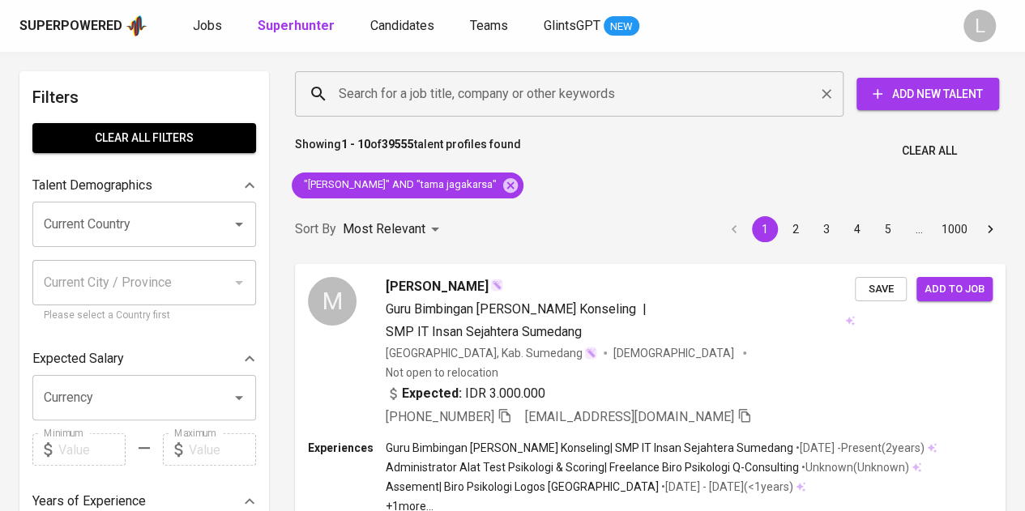
click at [525, 98] on input "Search for a job title, company or other keywords" at bounding box center [573, 94] width 477 height 31
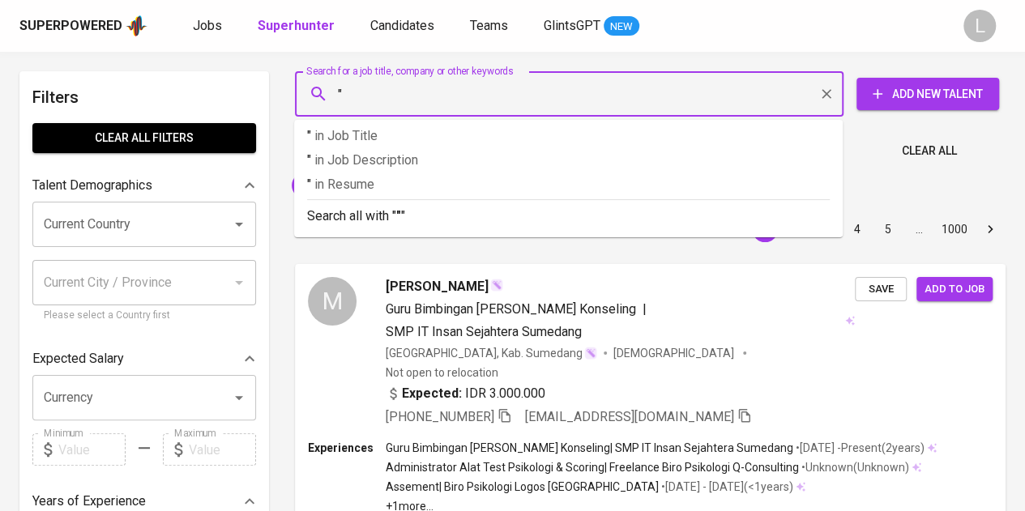
paste input "Indah Fitri"
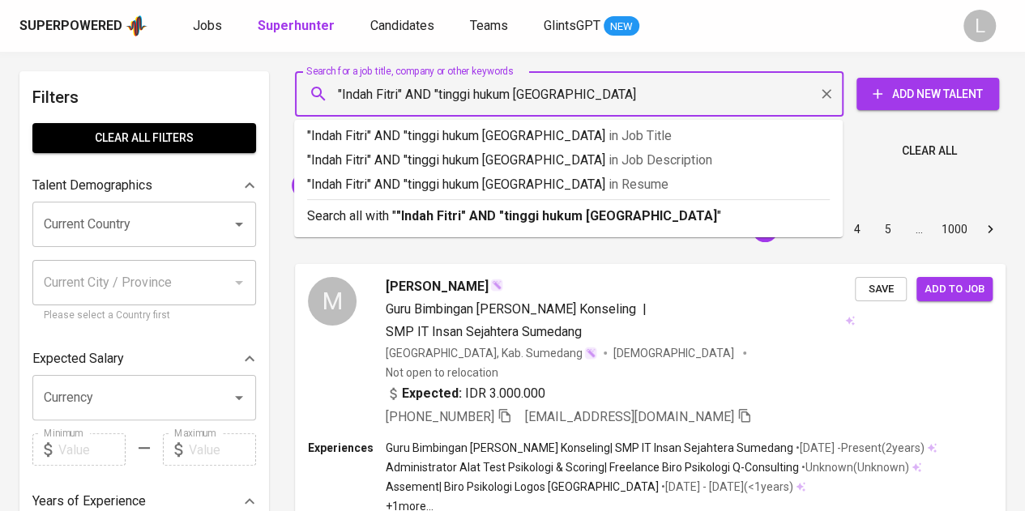
type input ""Indah Fitri" AND "tinggi hukum bandung""
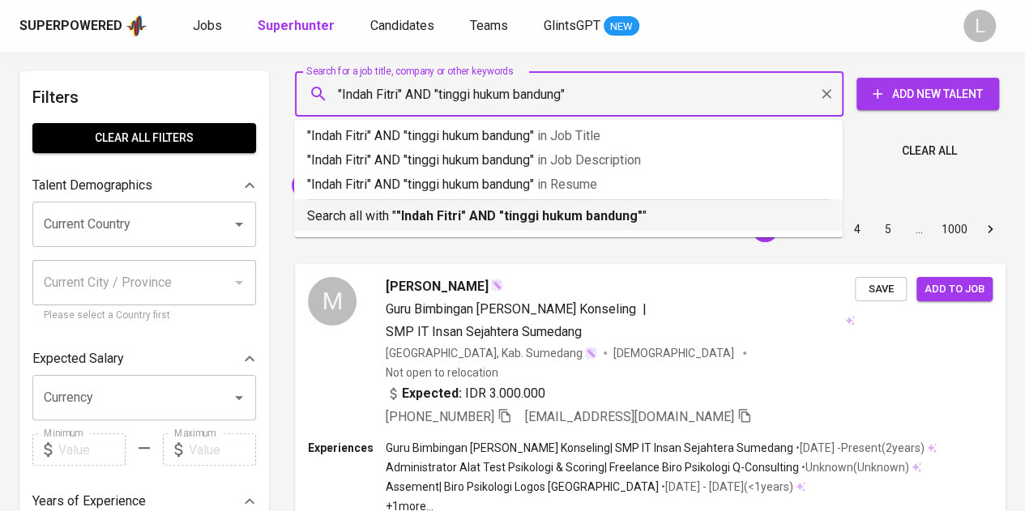
drag, startPoint x: 453, startPoint y: 215, endPoint x: 436, endPoint y: 194, distance: 27.1
click at [451, 215] on b ""Indah Fitri" AND "tinggi hukum bandung"" at bounding box center [519, 215] width 246 height 15
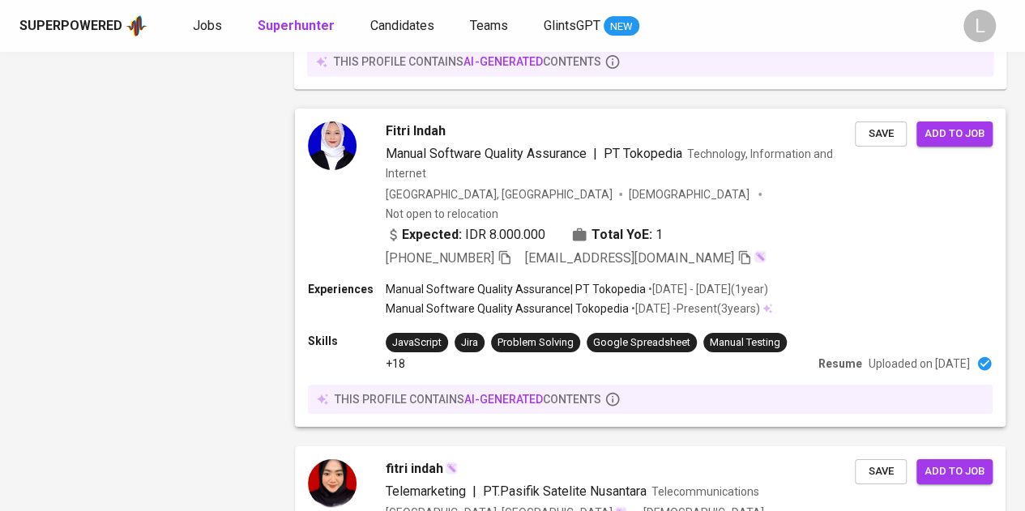
scroll to position [2989, 0]
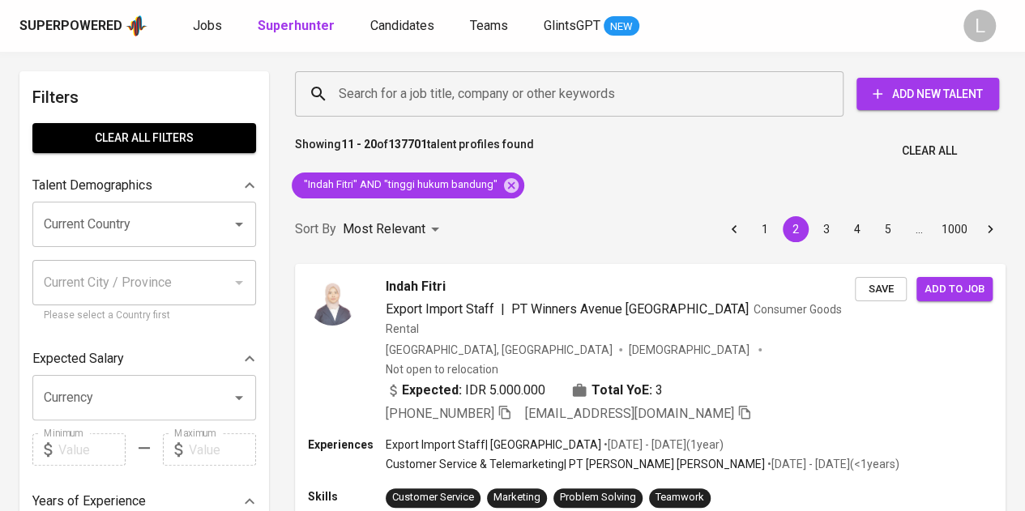
drag, startPoint x: 314, startPoint y: 351, endPoint x: 287, endPoint y: 164, distance: 189.2
click at [287, 164] on div "Showing 11 - 20 of 137701 talent profiles found Clear All" at bounding box center [650, 146] width 730 height 40
click at [487, 107] on input "Search for a job title, company or other keywords" at bounding box center [573, 94] width 477 height 31
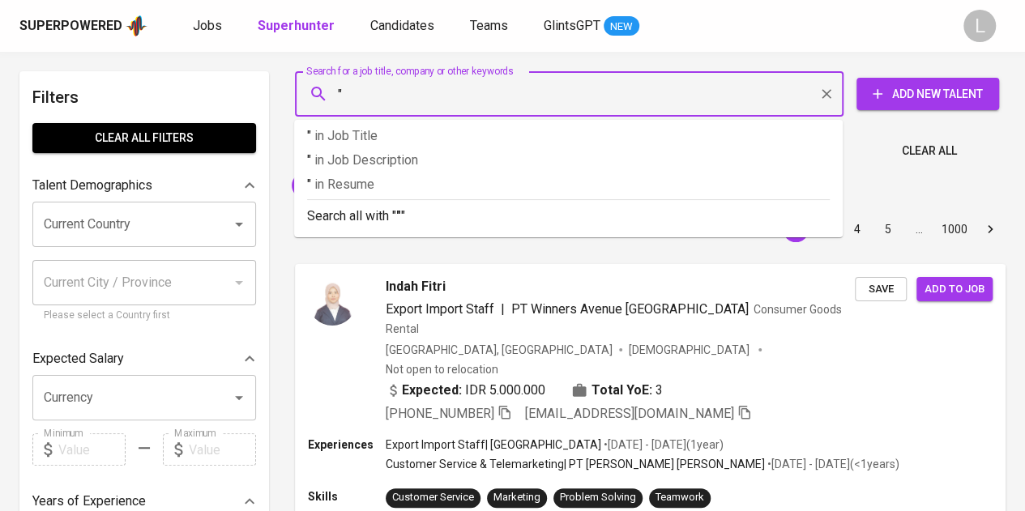
paste input "Risma Arviatunnisa"
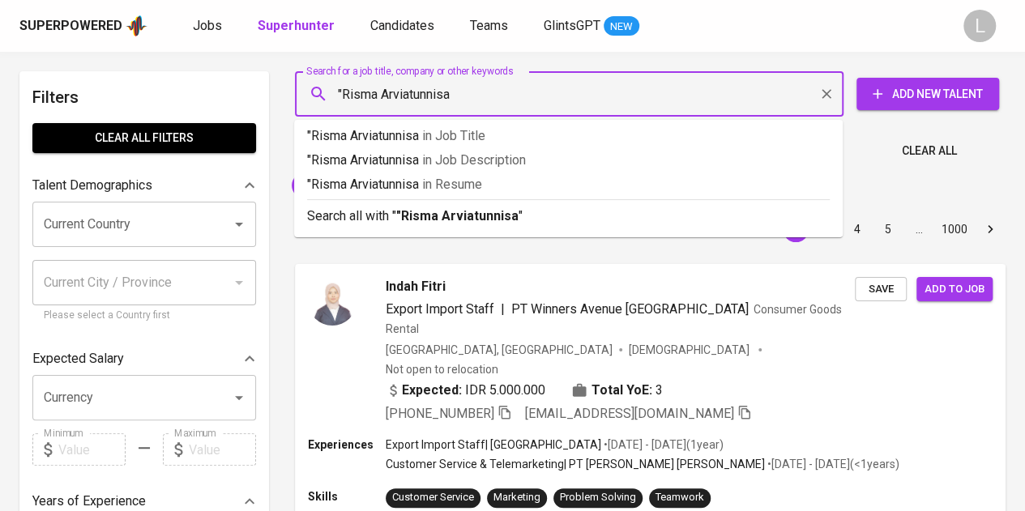
type input ""Risma Arviatunnisa""
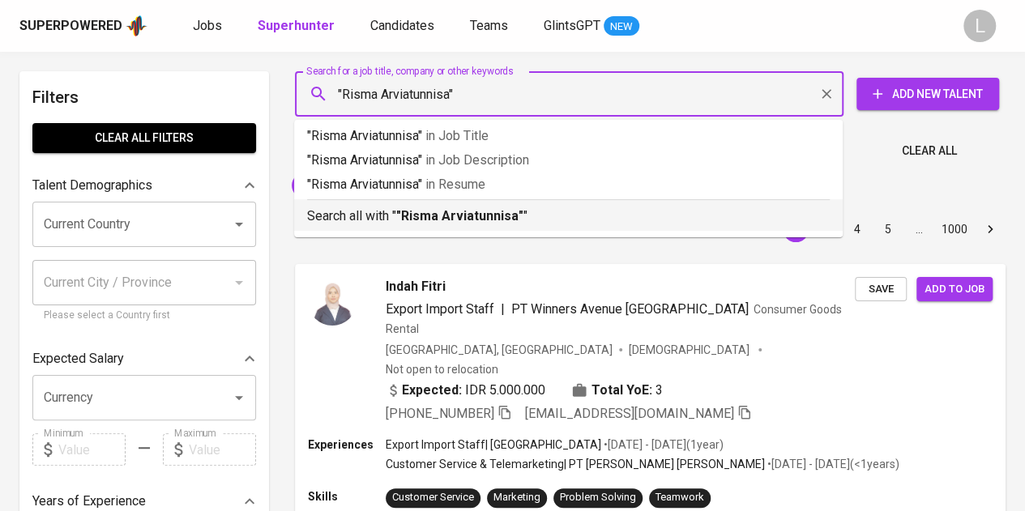
click at [512, 227] on li "Search all with " "Risma Arviatunnisa" "" at bounding box center [568, 215] width 548 height 32
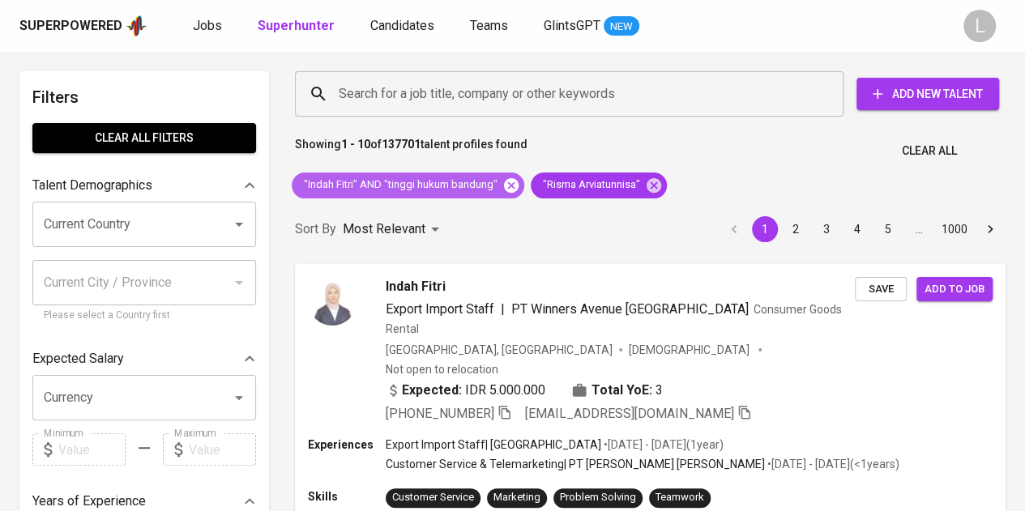
click at [502, 190] on icon at bounding box center [511, 186] width 18 height 18
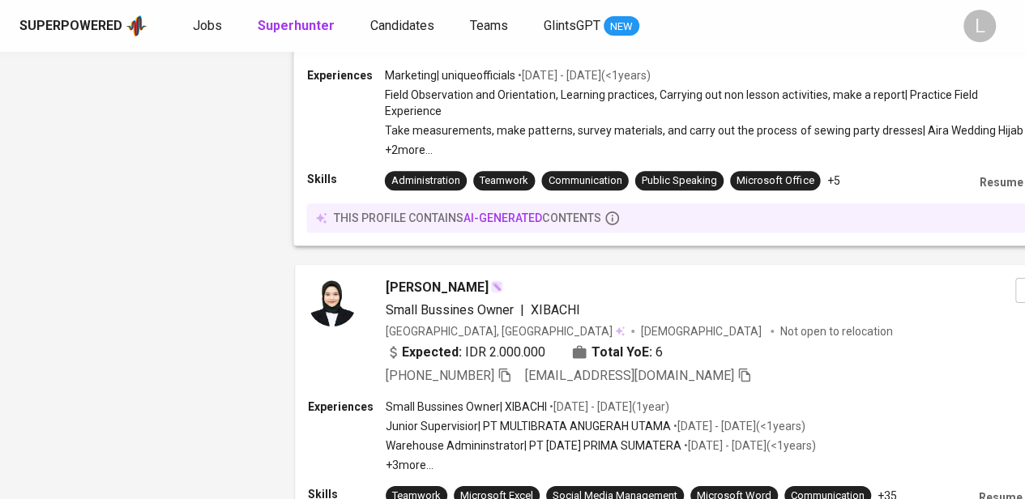
scroll to position [2842, 0]
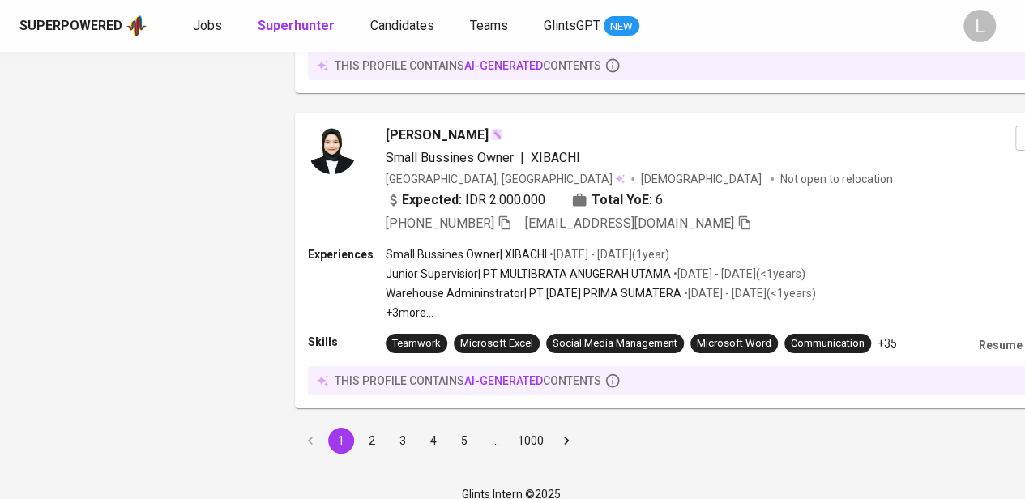
drag, startPoint x: 374, startPoint y: 418, endPoint x: 402, endPoint y: 177, distance: 243.0
click at [374, 428] on button "2" at bounding box center [372, 441] width 26 height 26
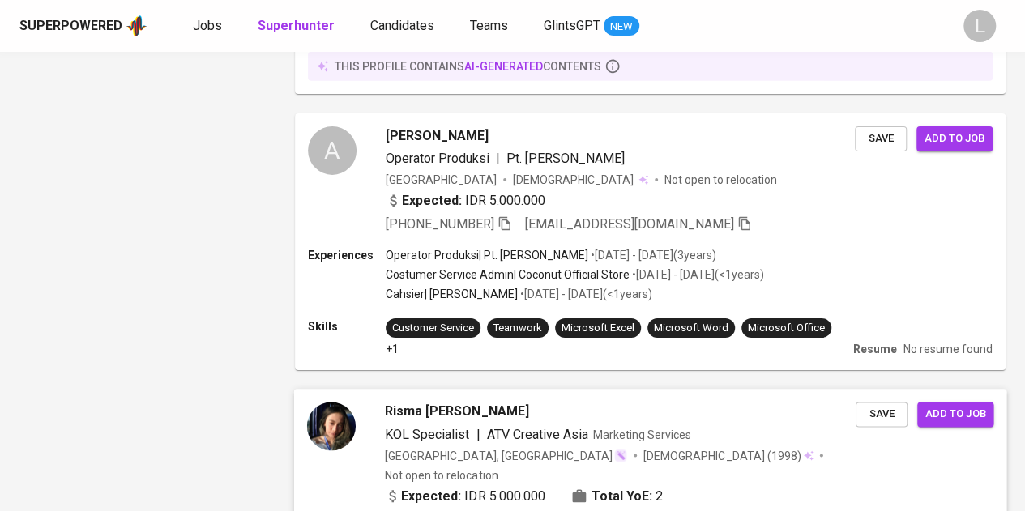
scroll to position [2729, 0]
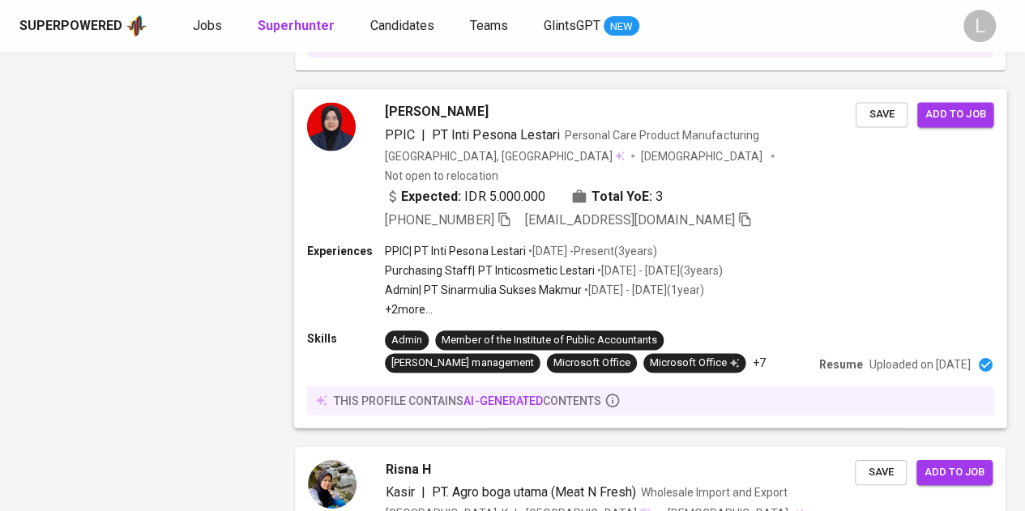
scroll to position [3170, 0]
